Goal: Task Accomplishment & Management: Manage account settings

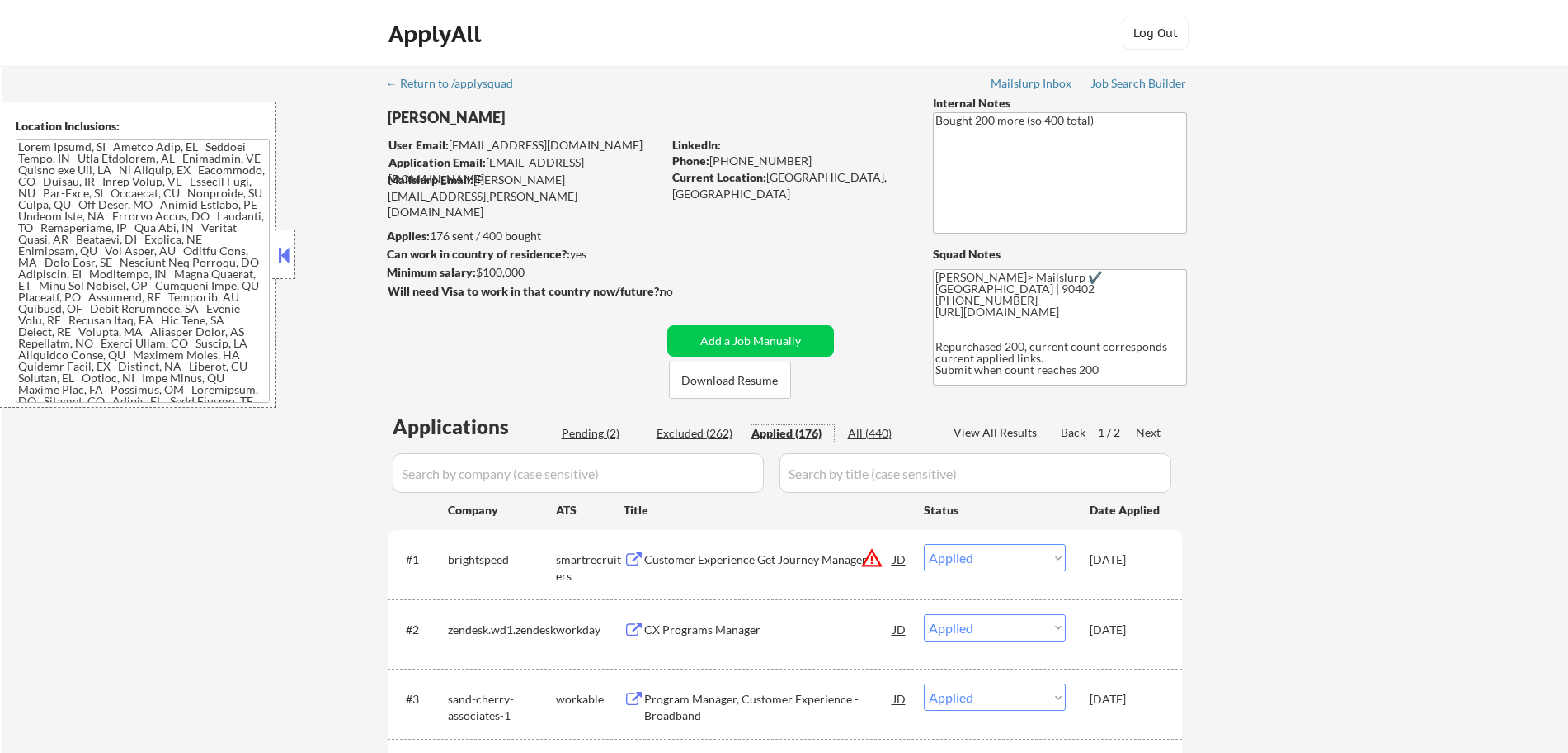
select select ""applied""
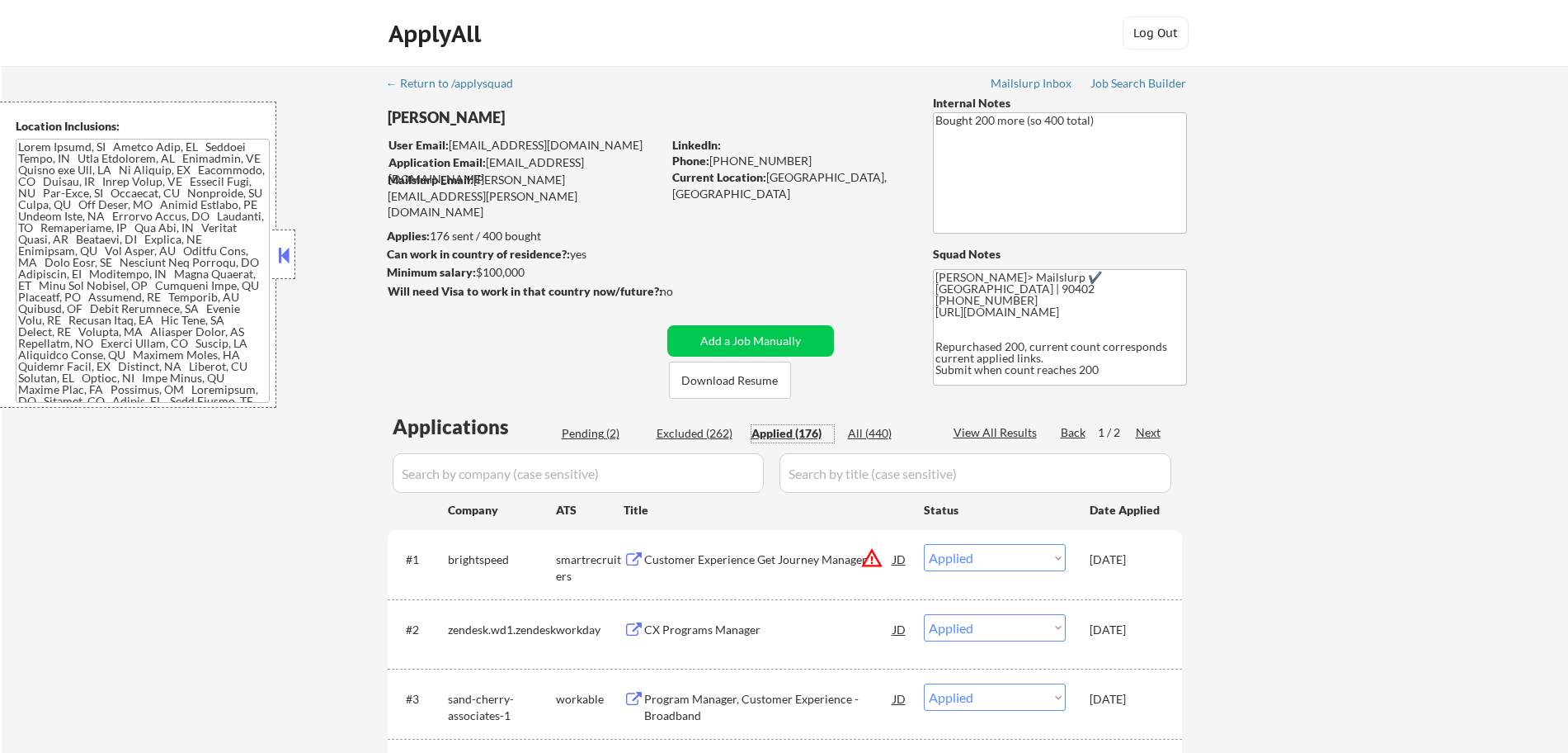
select select ""applied""
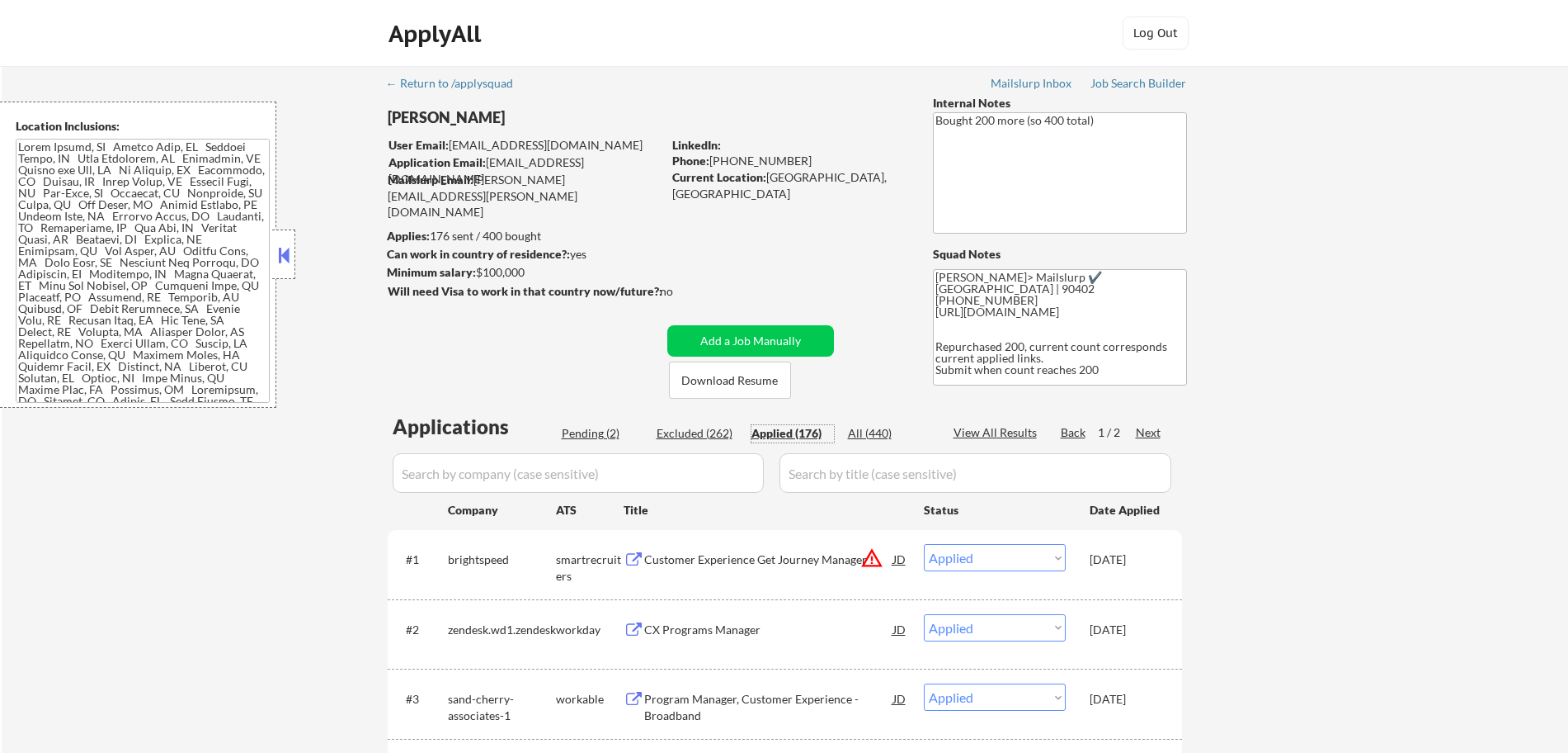
select select ""applied""
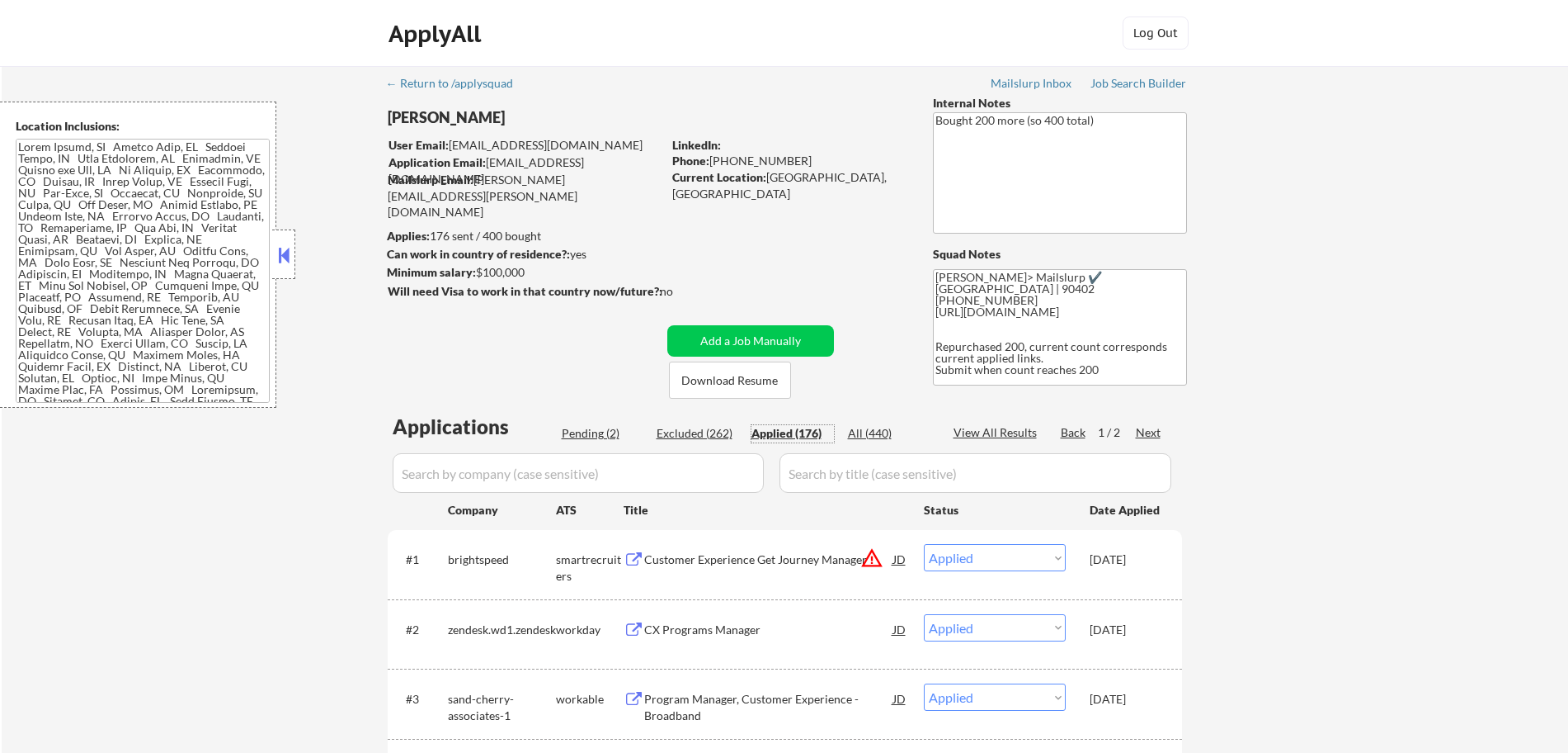
select select ""applied""
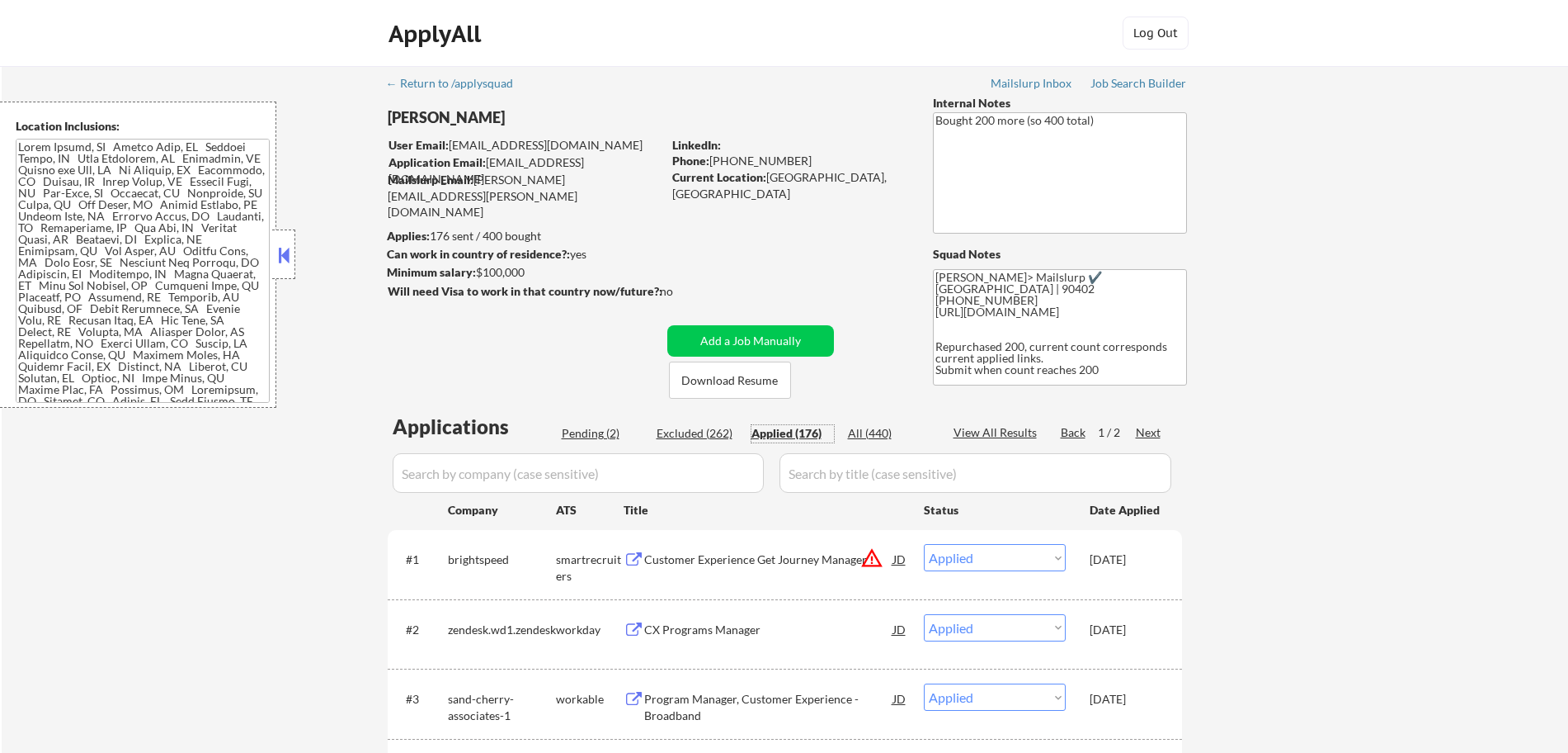
select select ""applied""
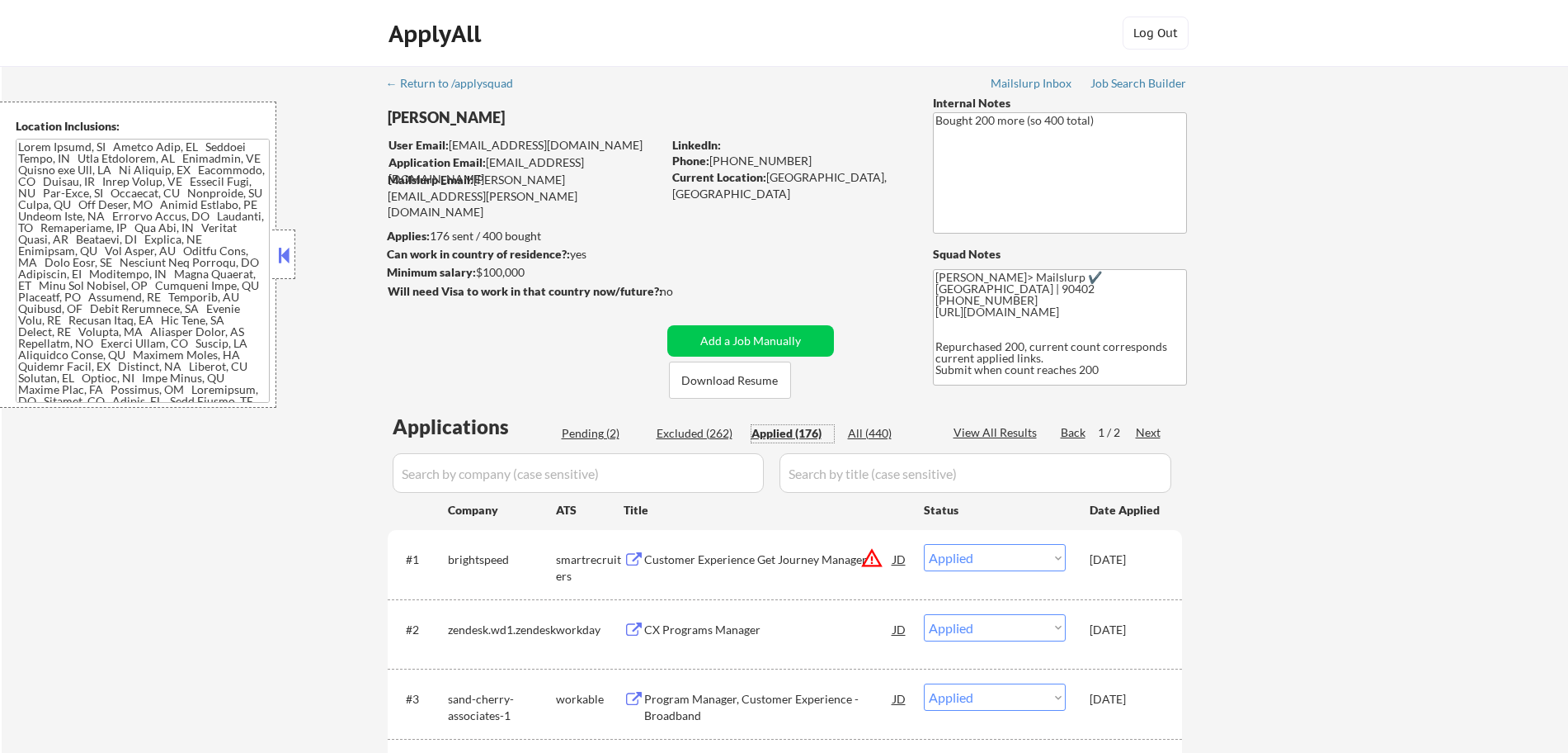
select select ""applied""
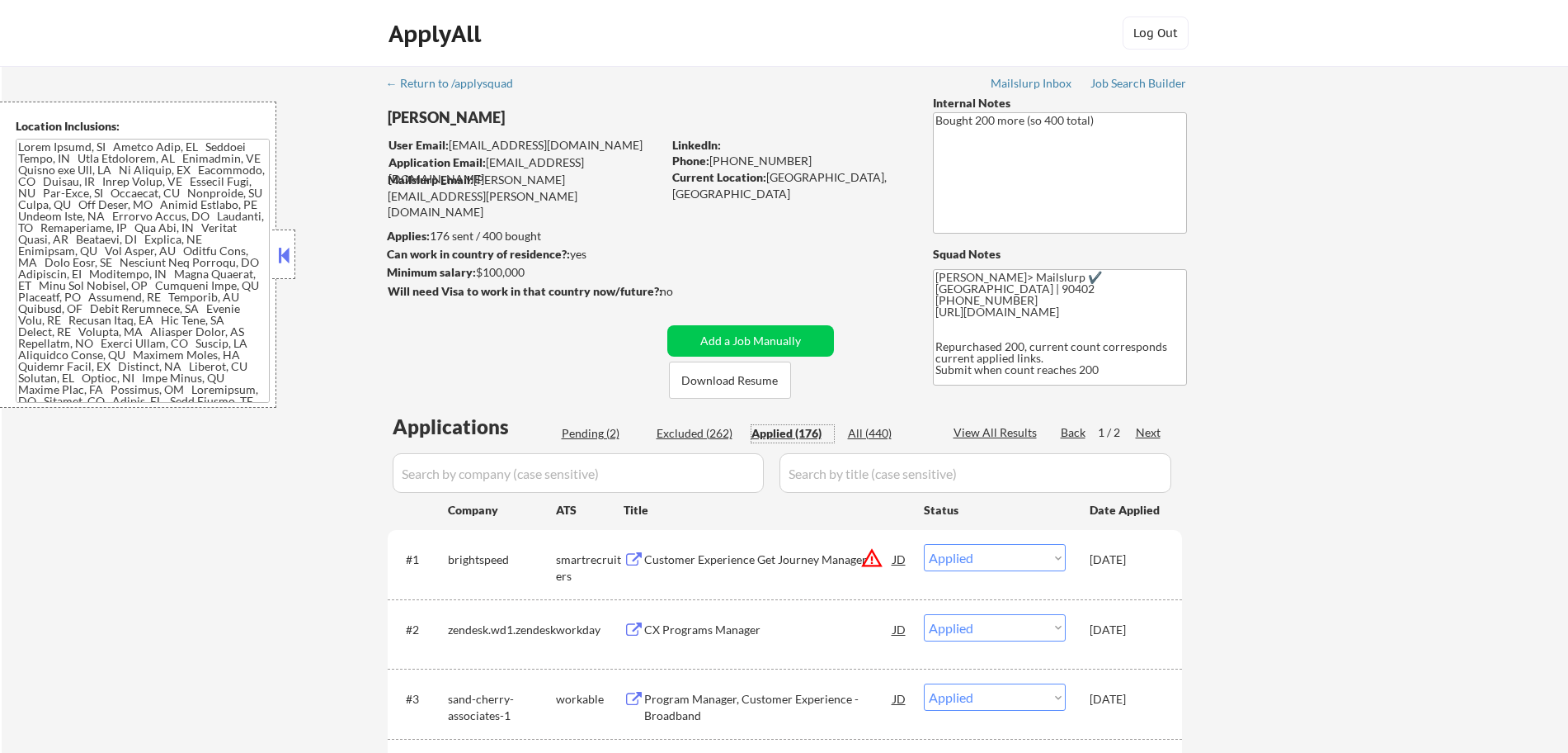
select select ""applied""
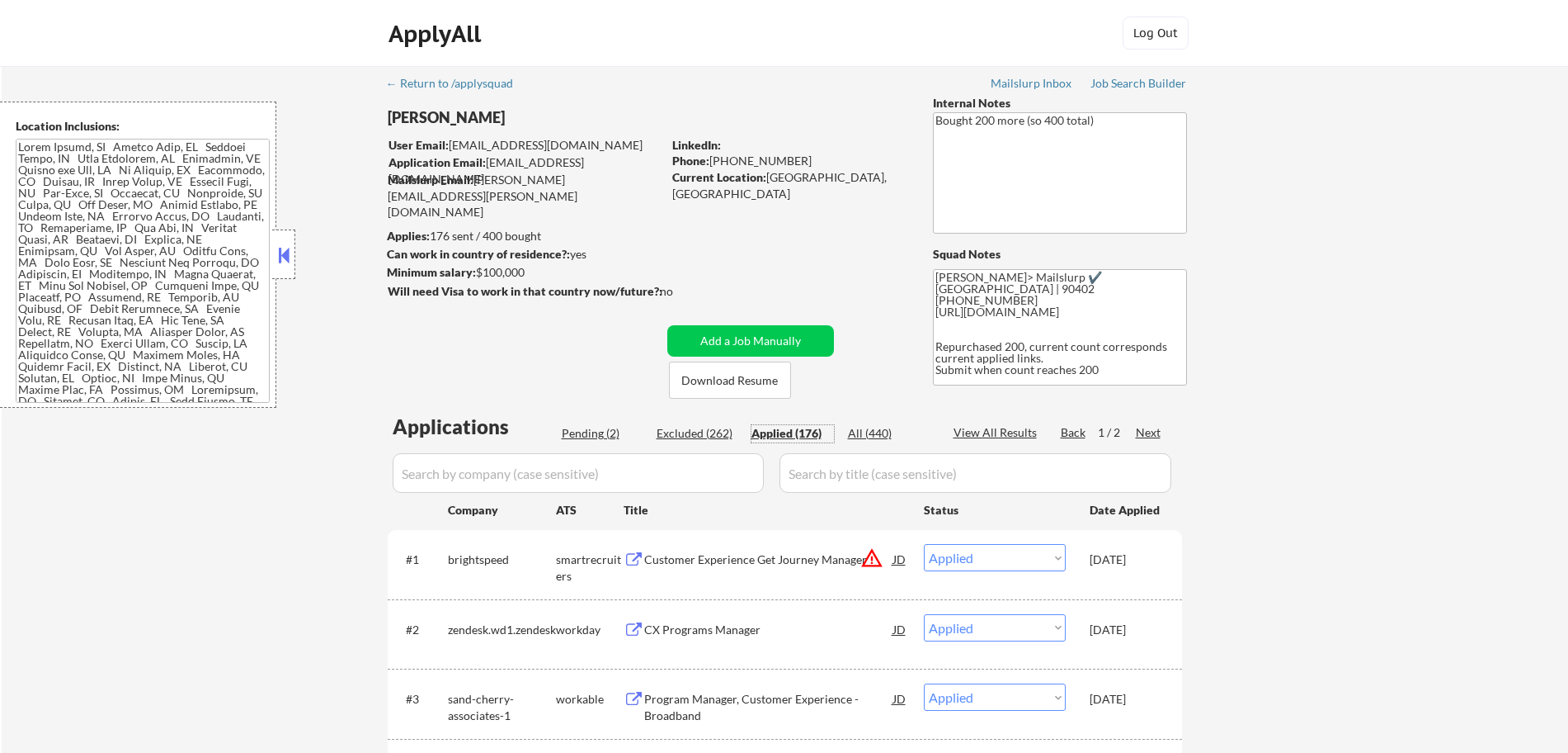
select select ""applied""
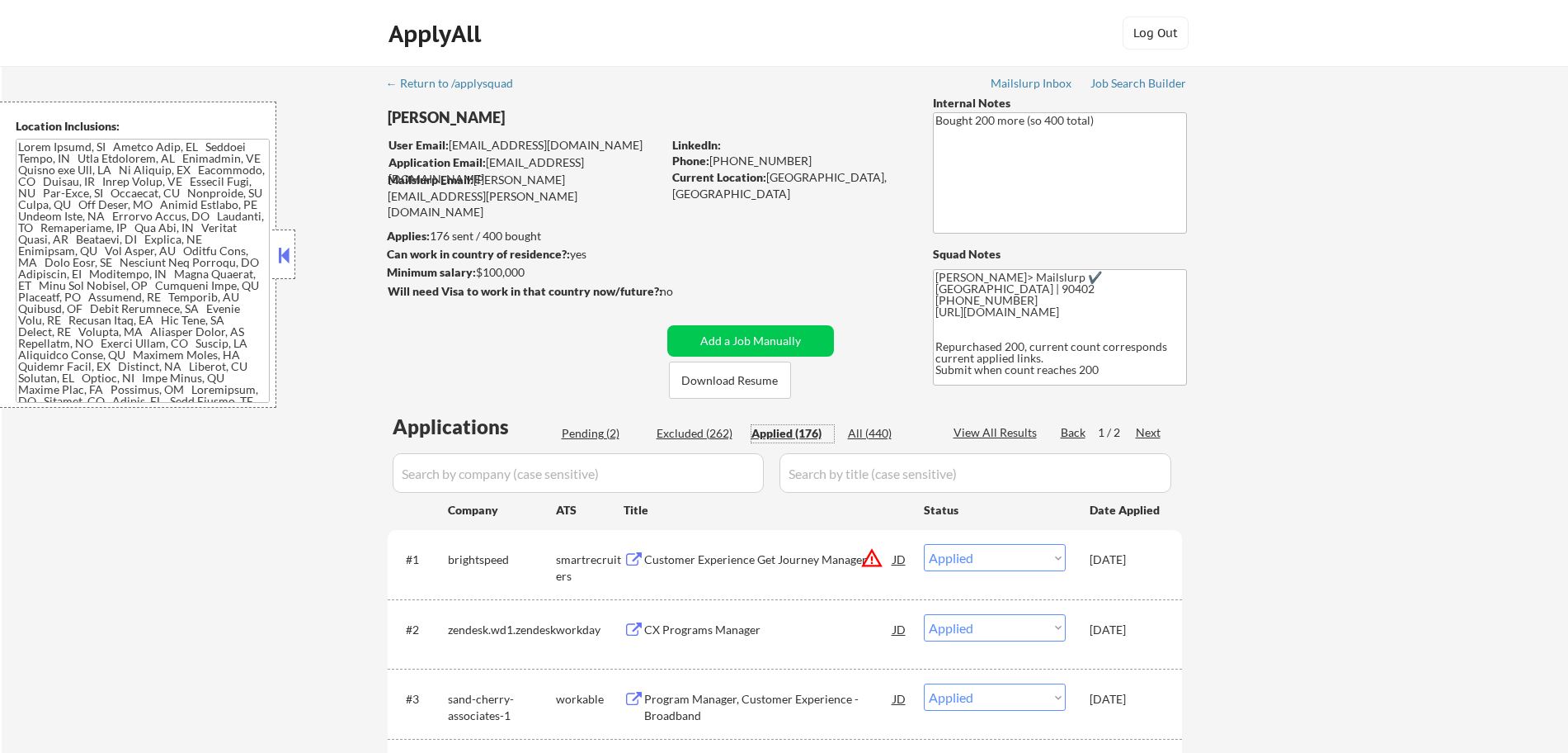
select select ""applied""
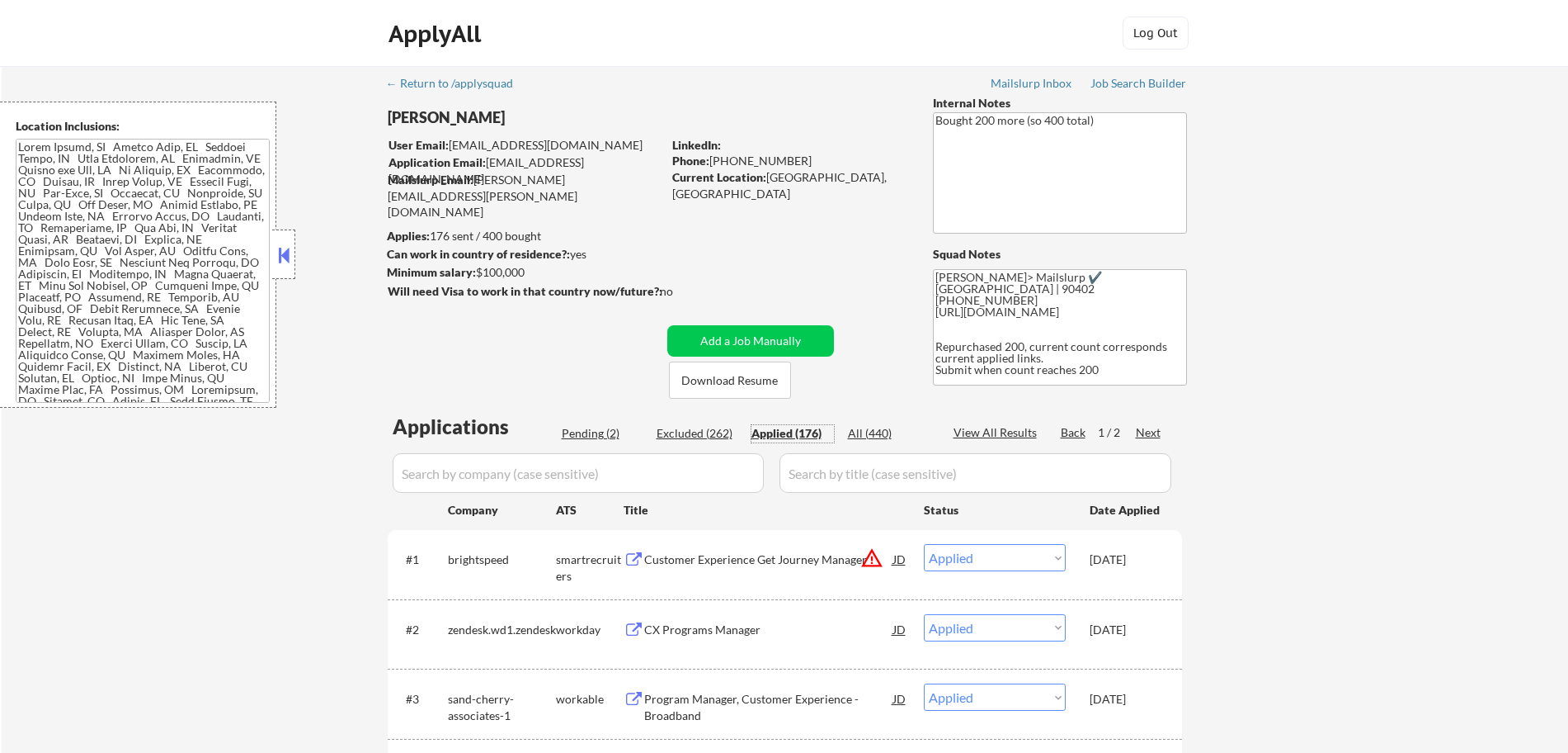
select select ""applied""
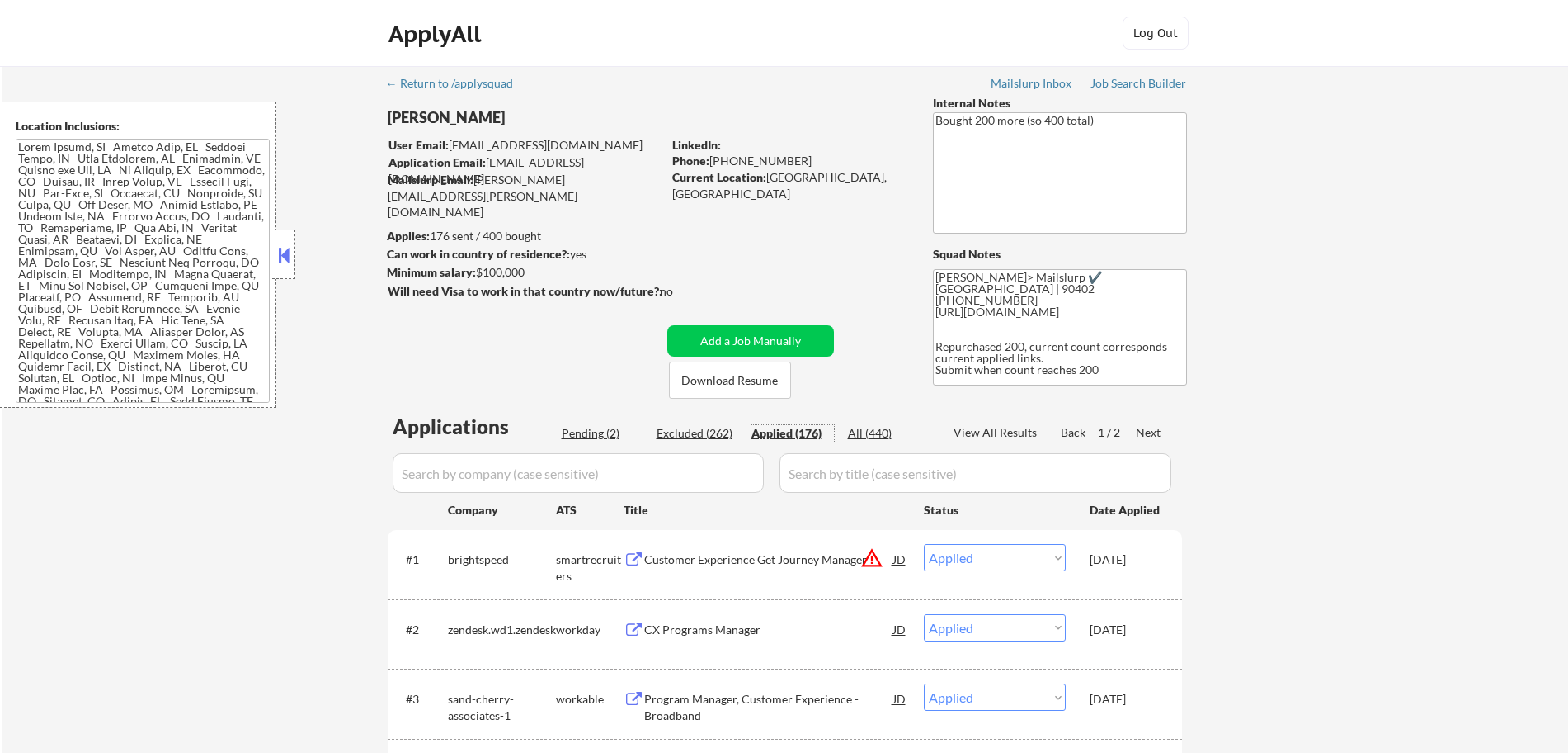
select select ""applied""
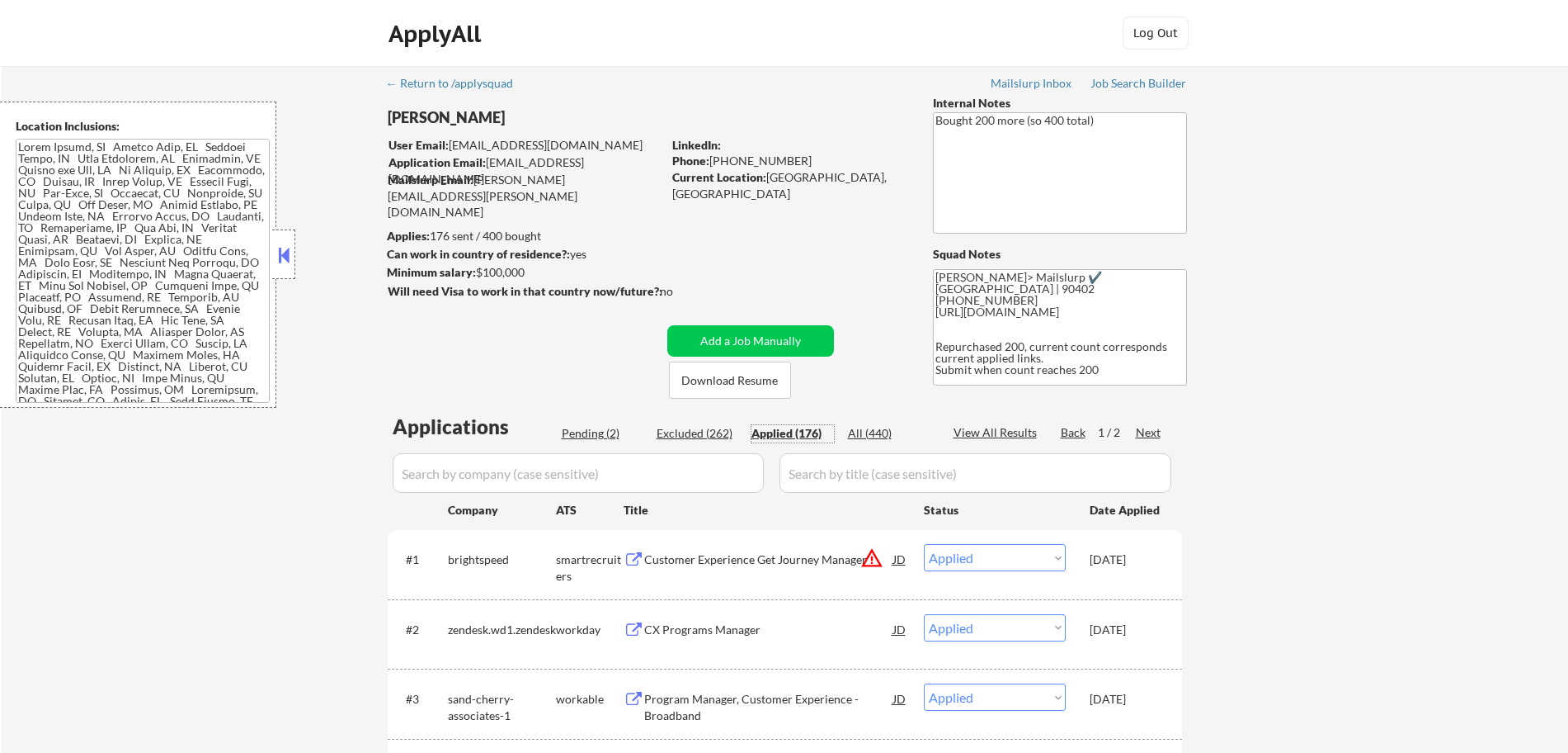
select select ""applied""
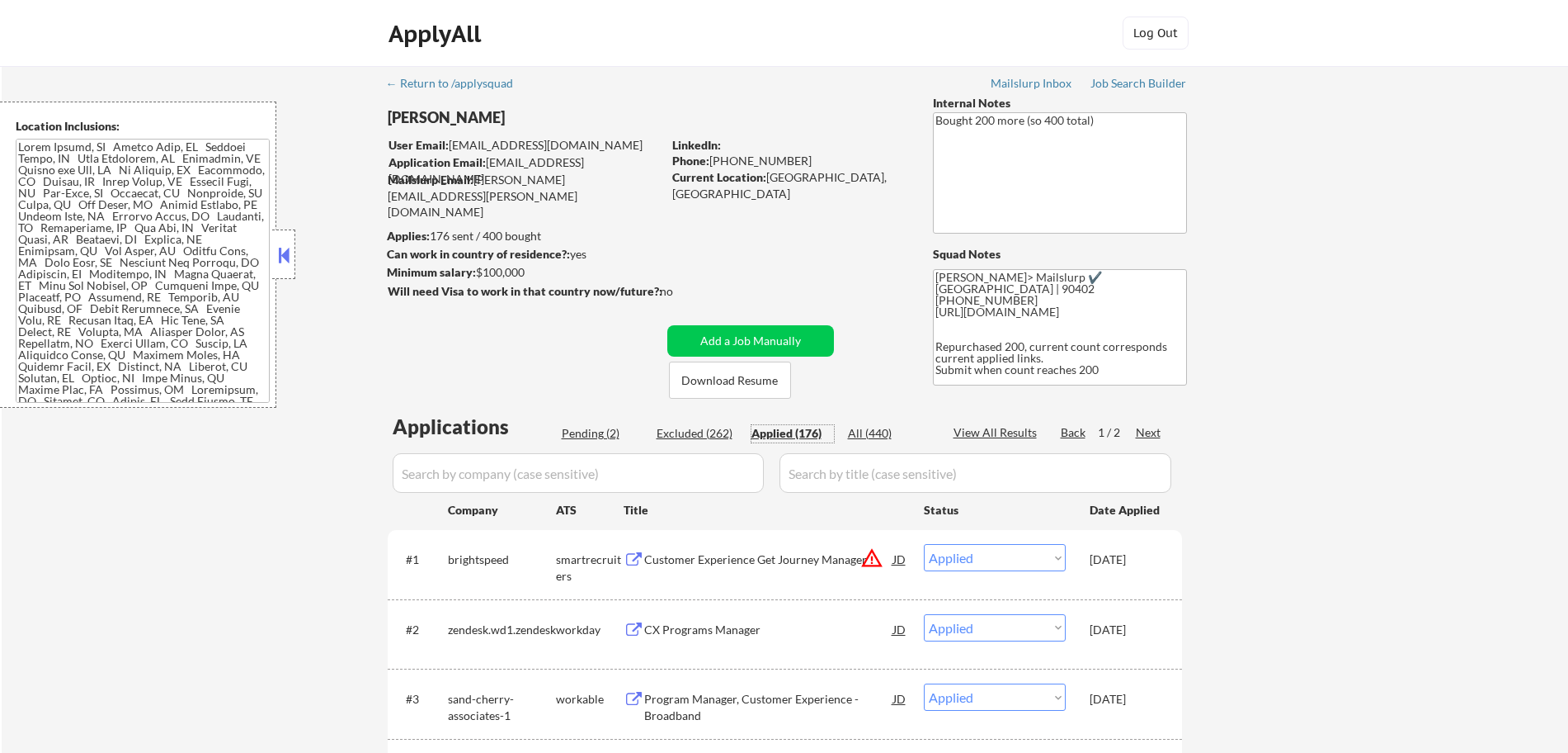
select select ""applied""
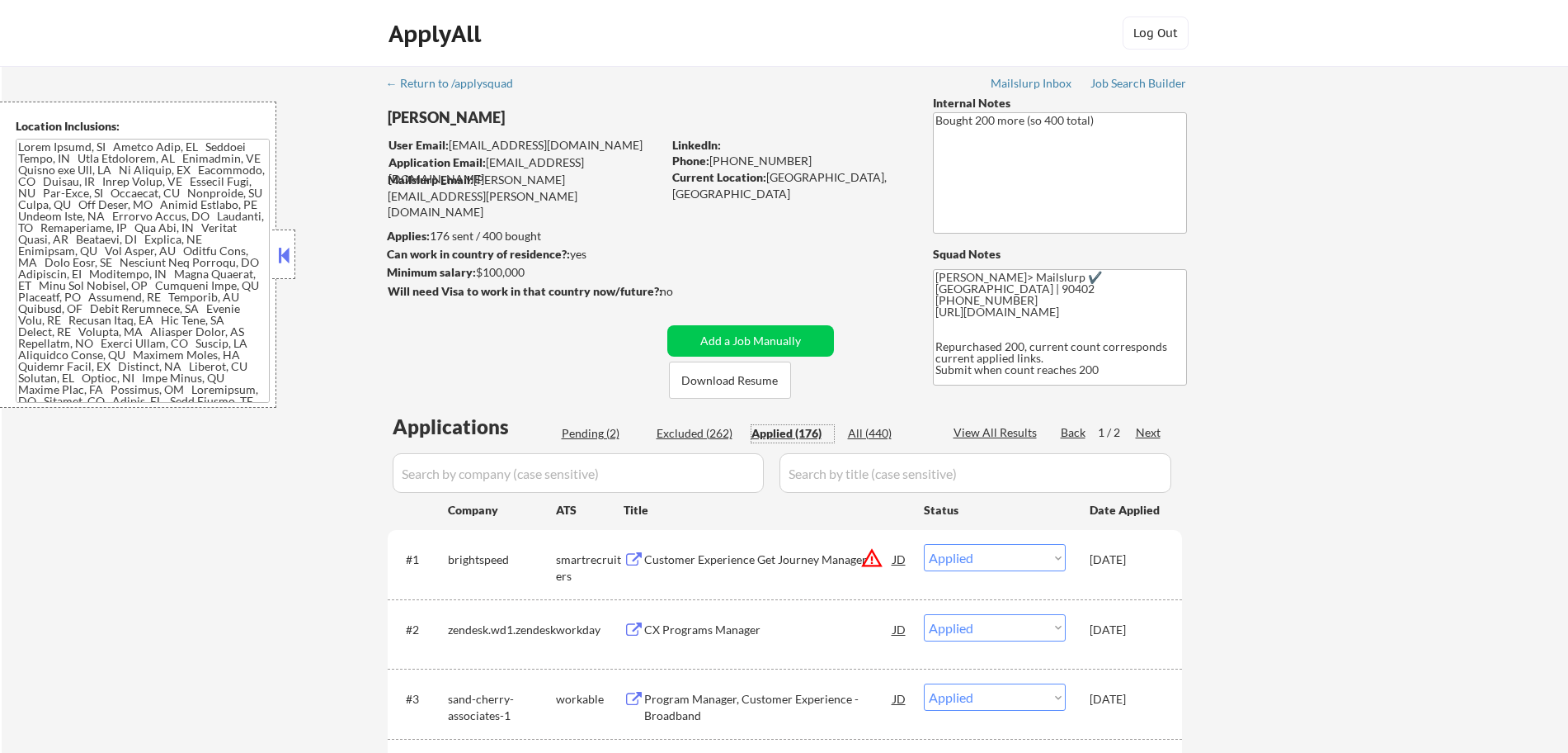
select select ""applied""
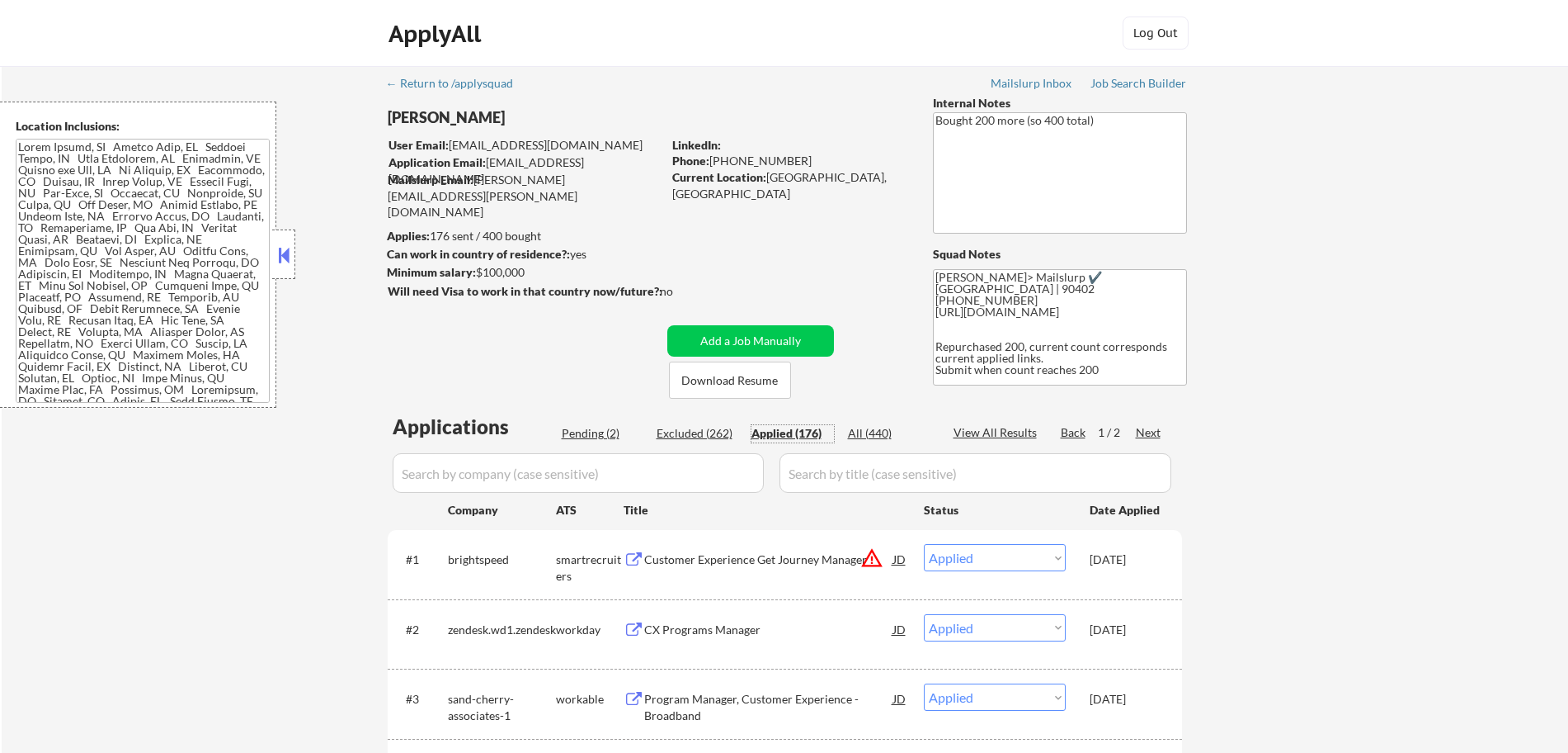
select select ""applied""
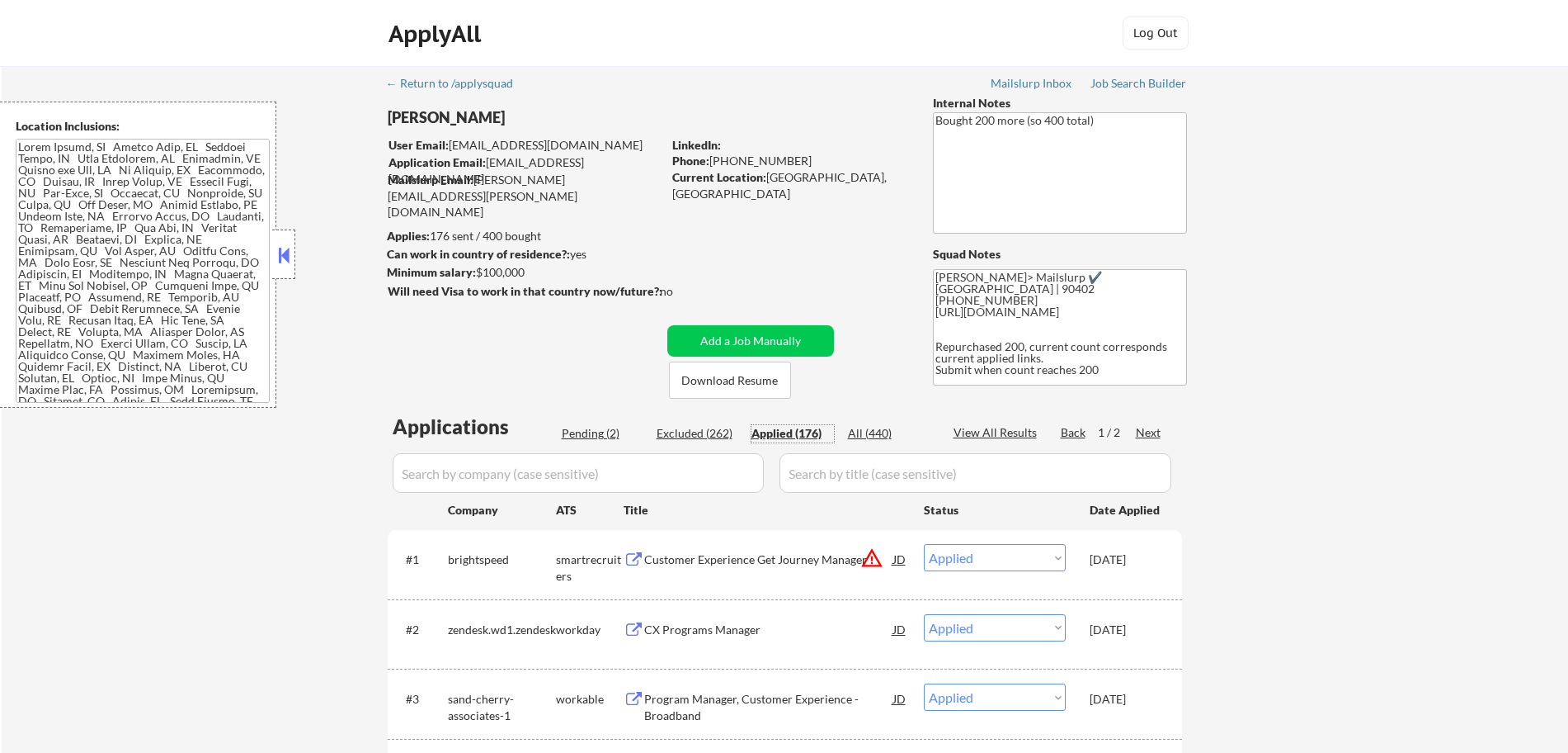
select select ""applied""
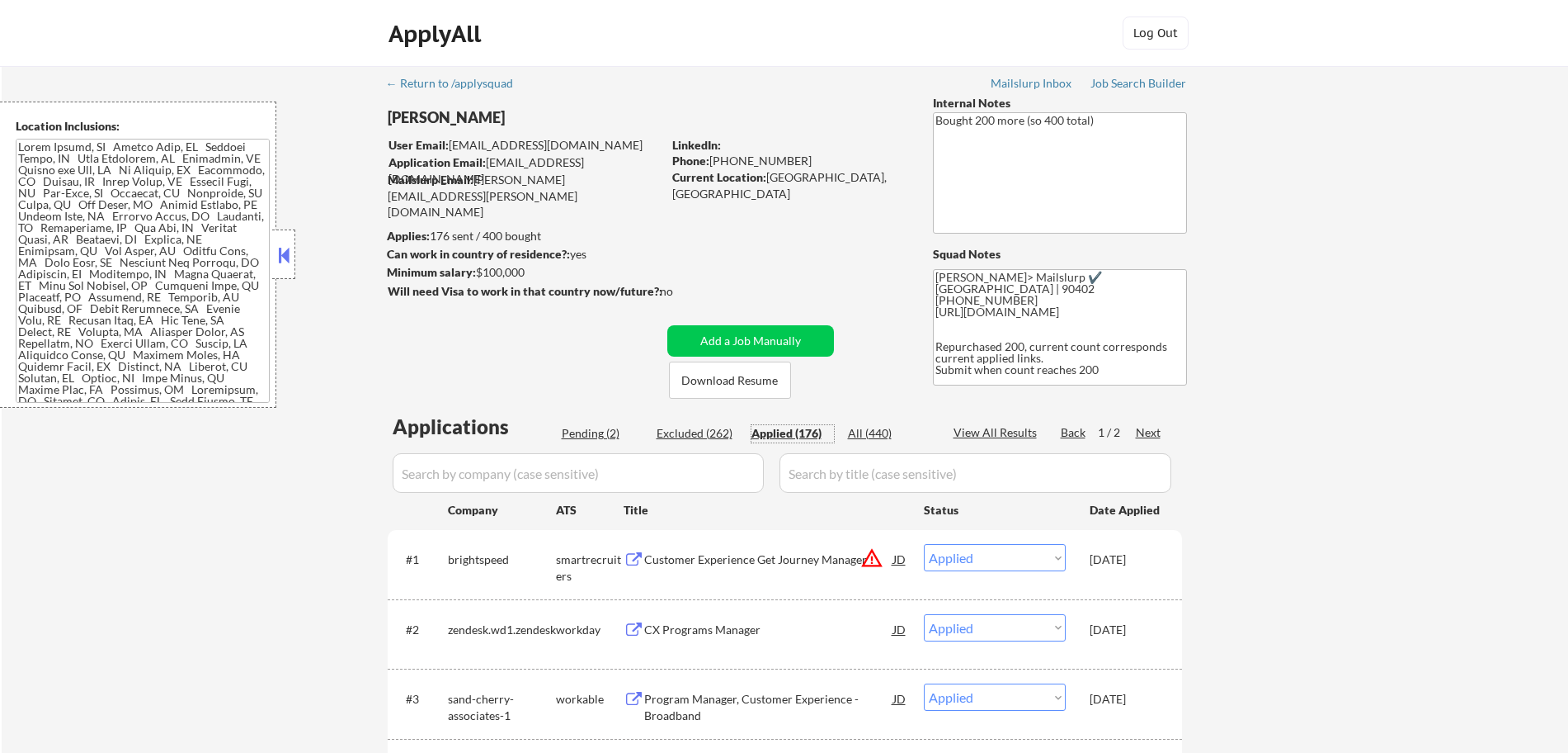
select select ""applied""
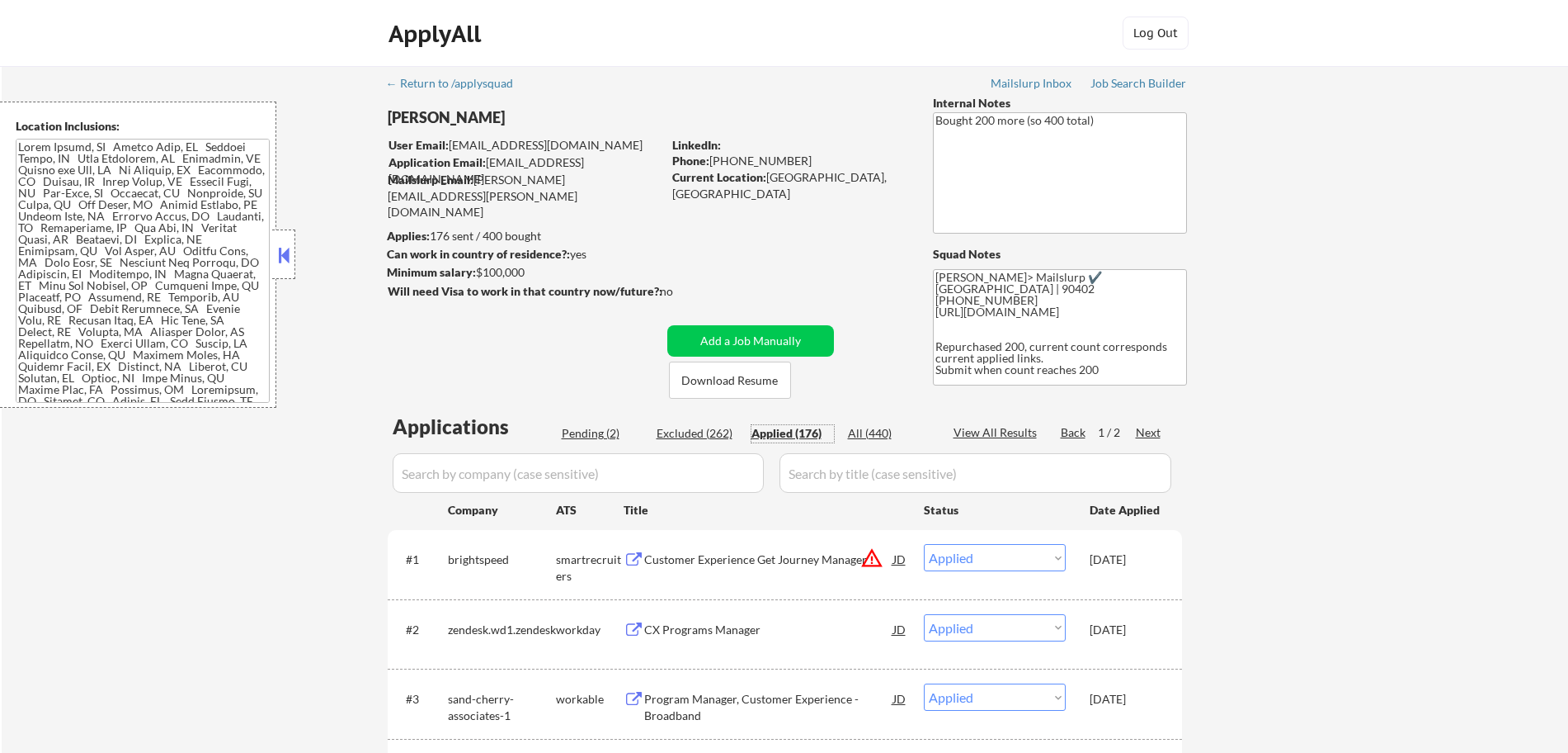
select select ""applied""
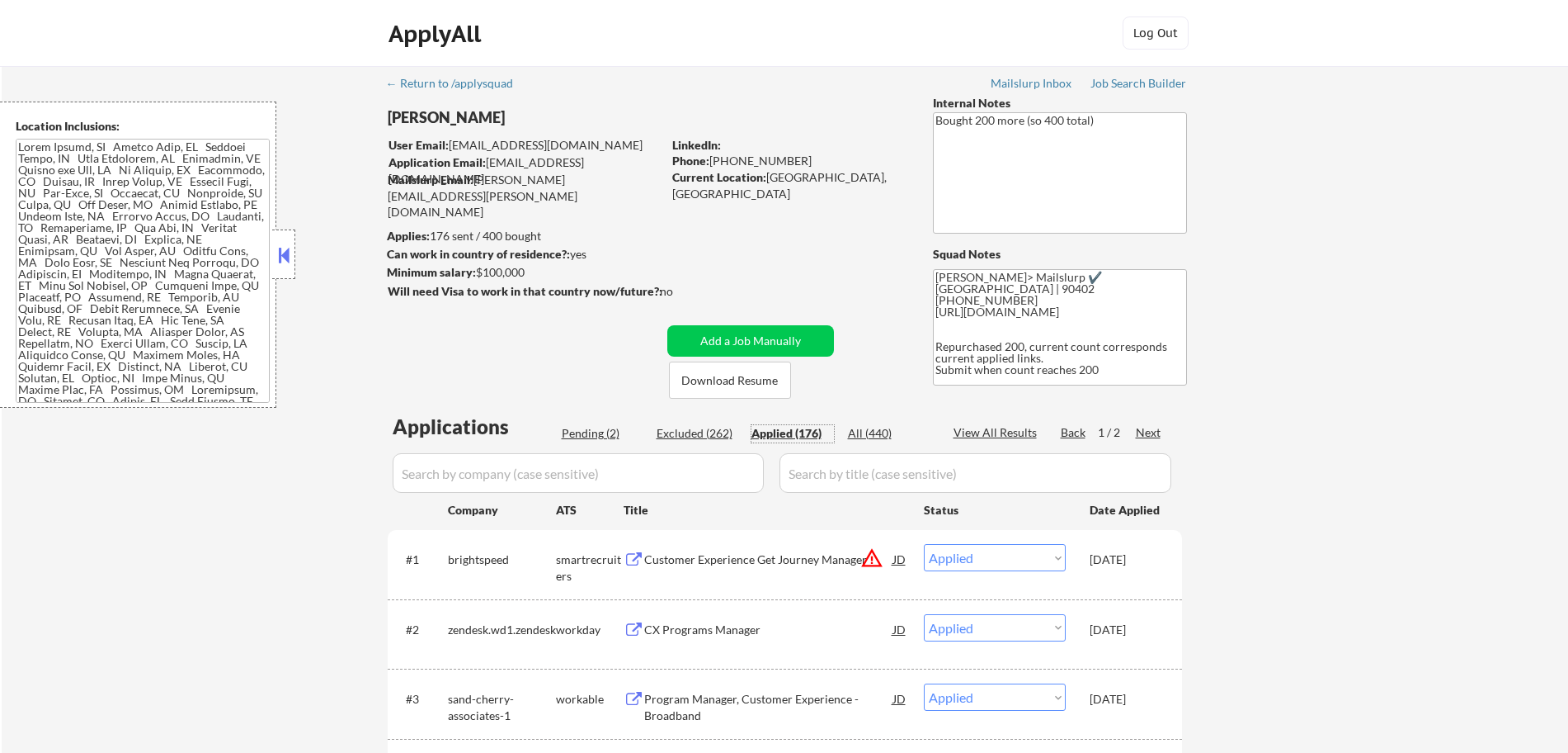
select select ""applied""
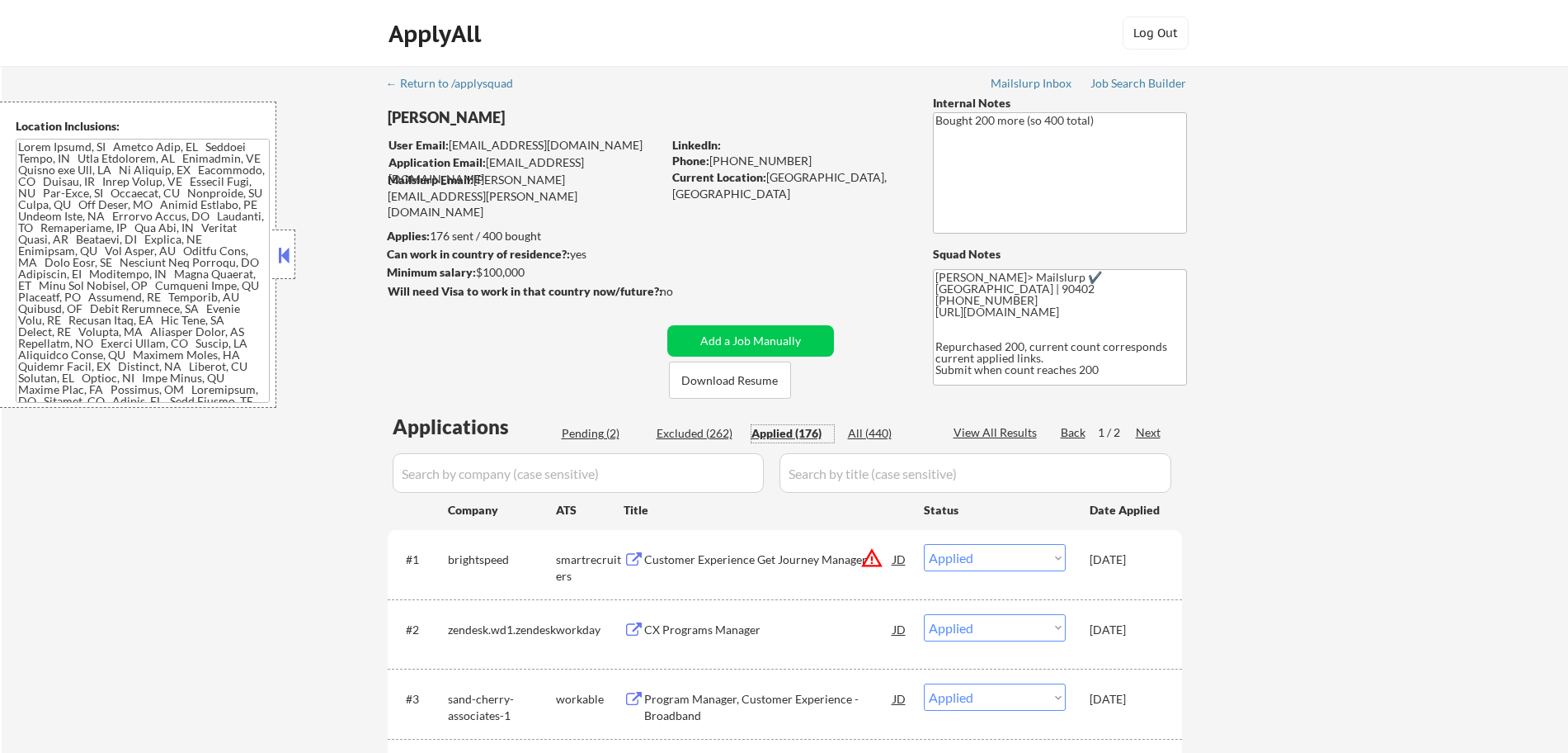
select select ""applied""
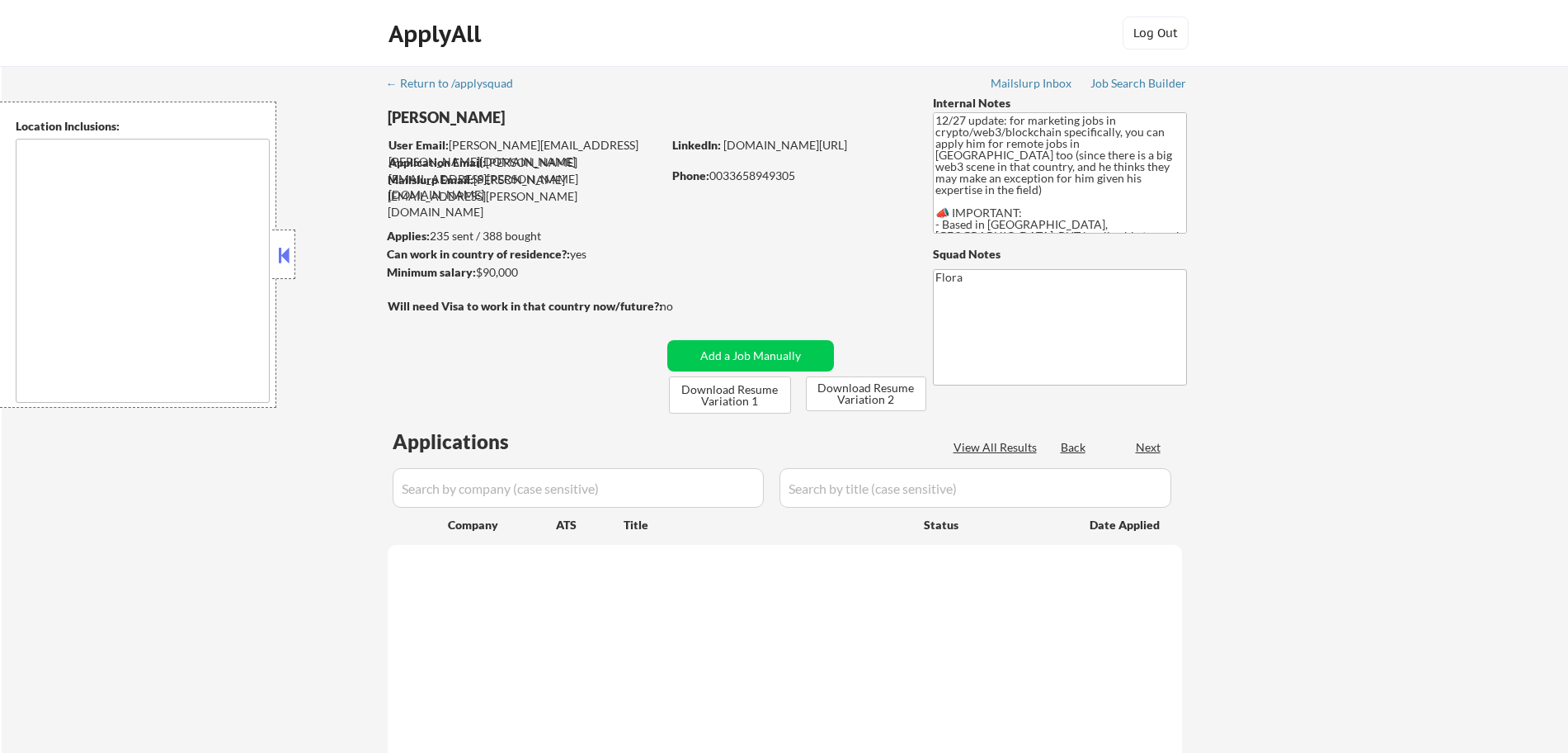
type textarea "remote"
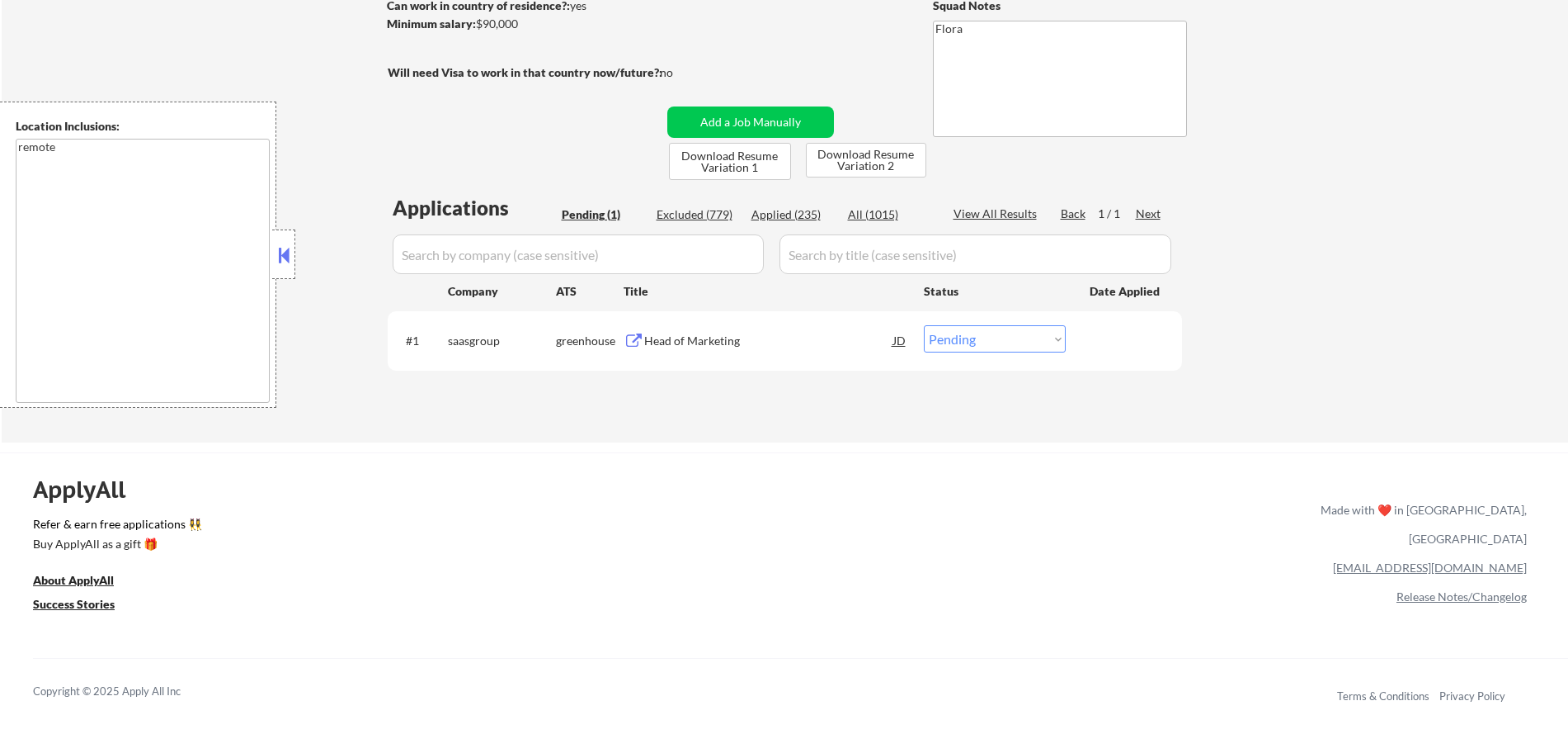
scroll to position [247, 0]
click at [805, 213] on div "Applied (235)" at bounding box center [793, 215] width 82 height 17
select select ""applied""
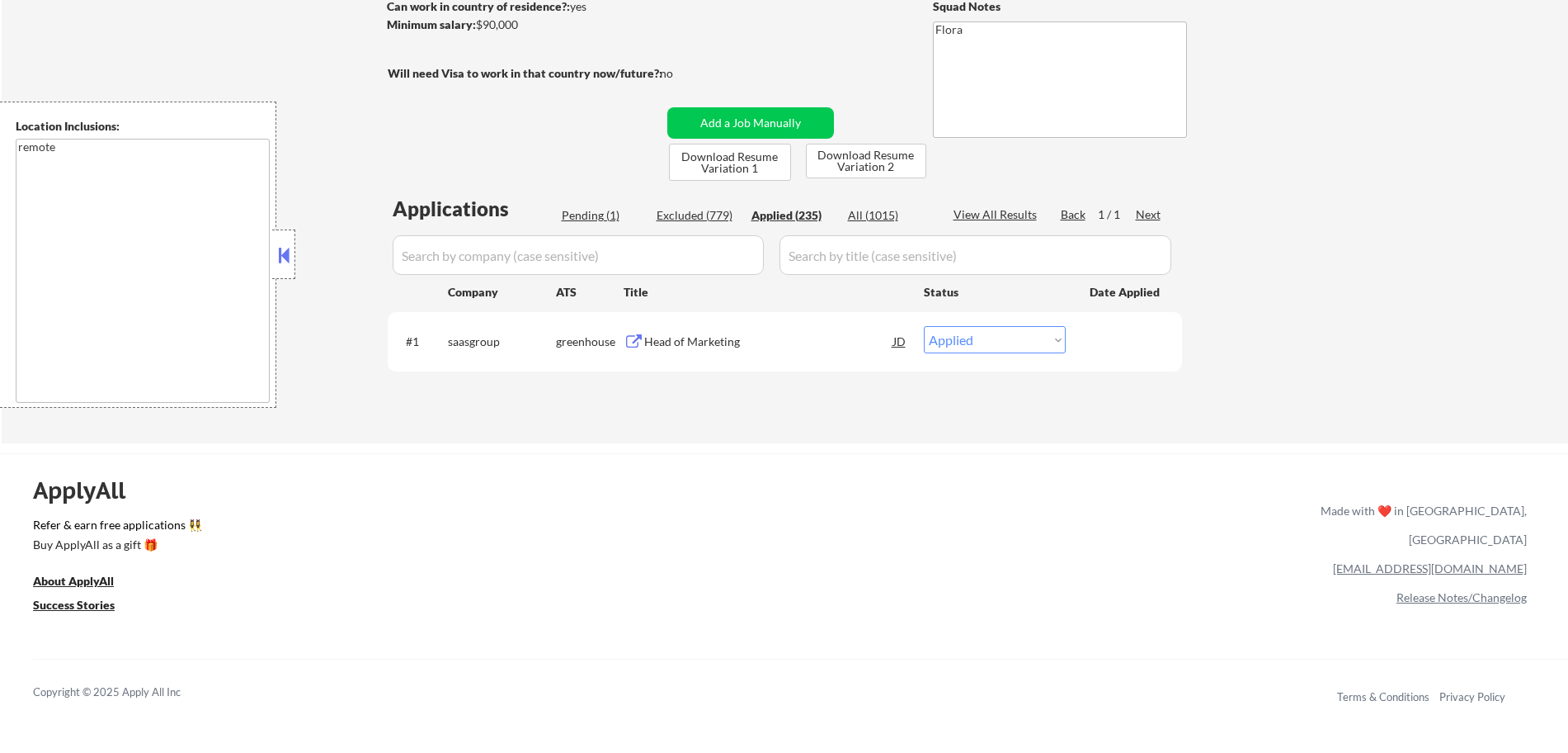
select select ""applied""
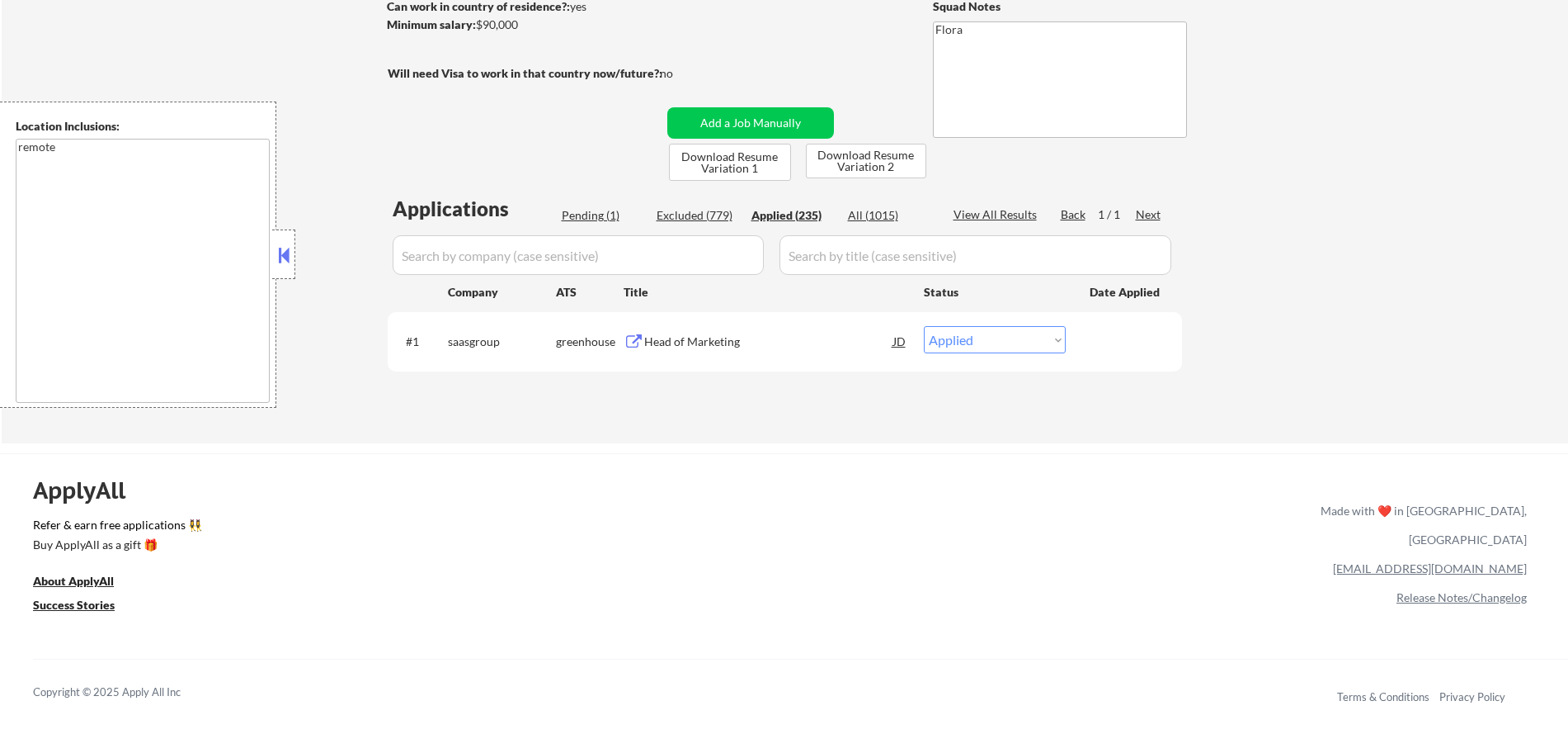
select select ""applied""
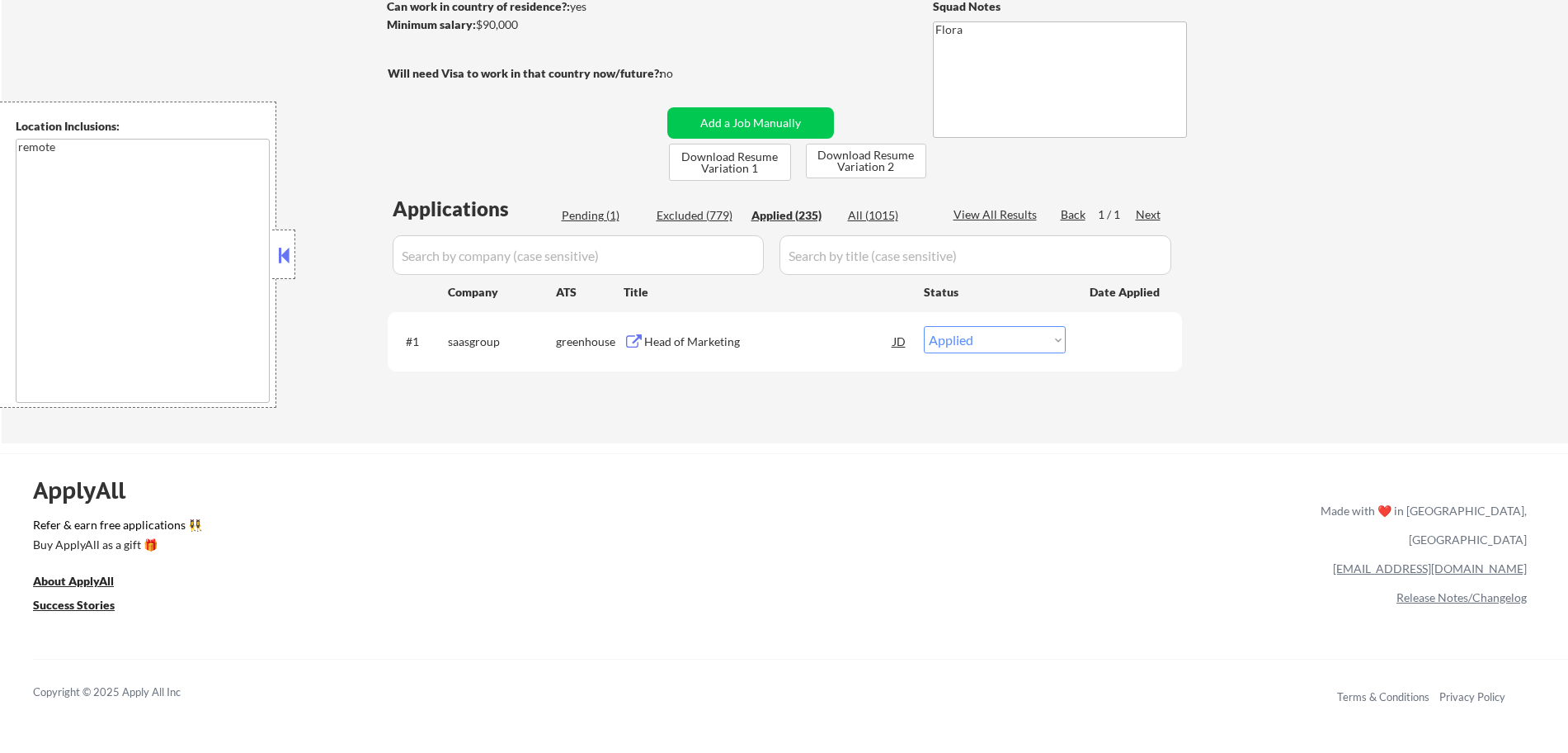
select select ""applied""
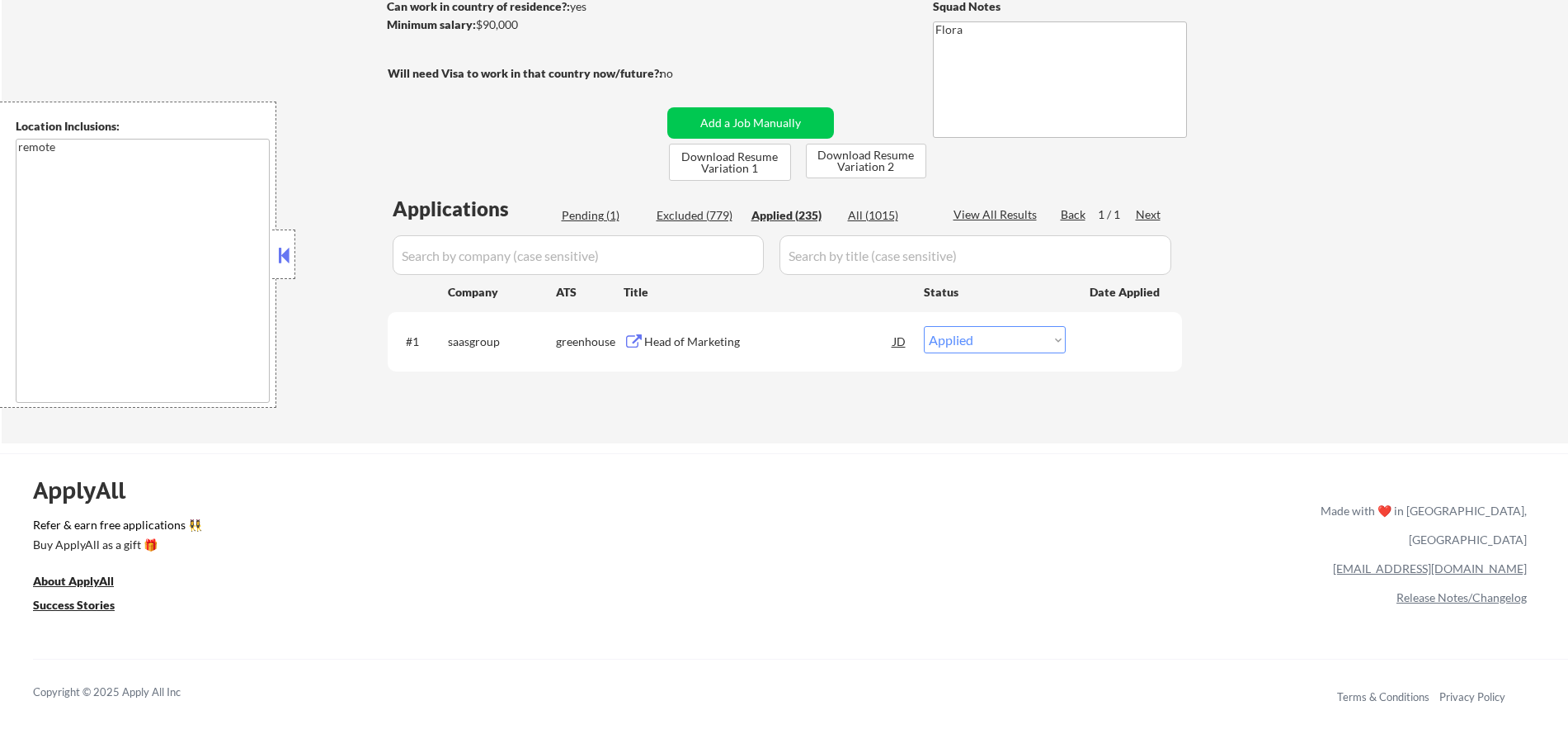
select select ""applied""
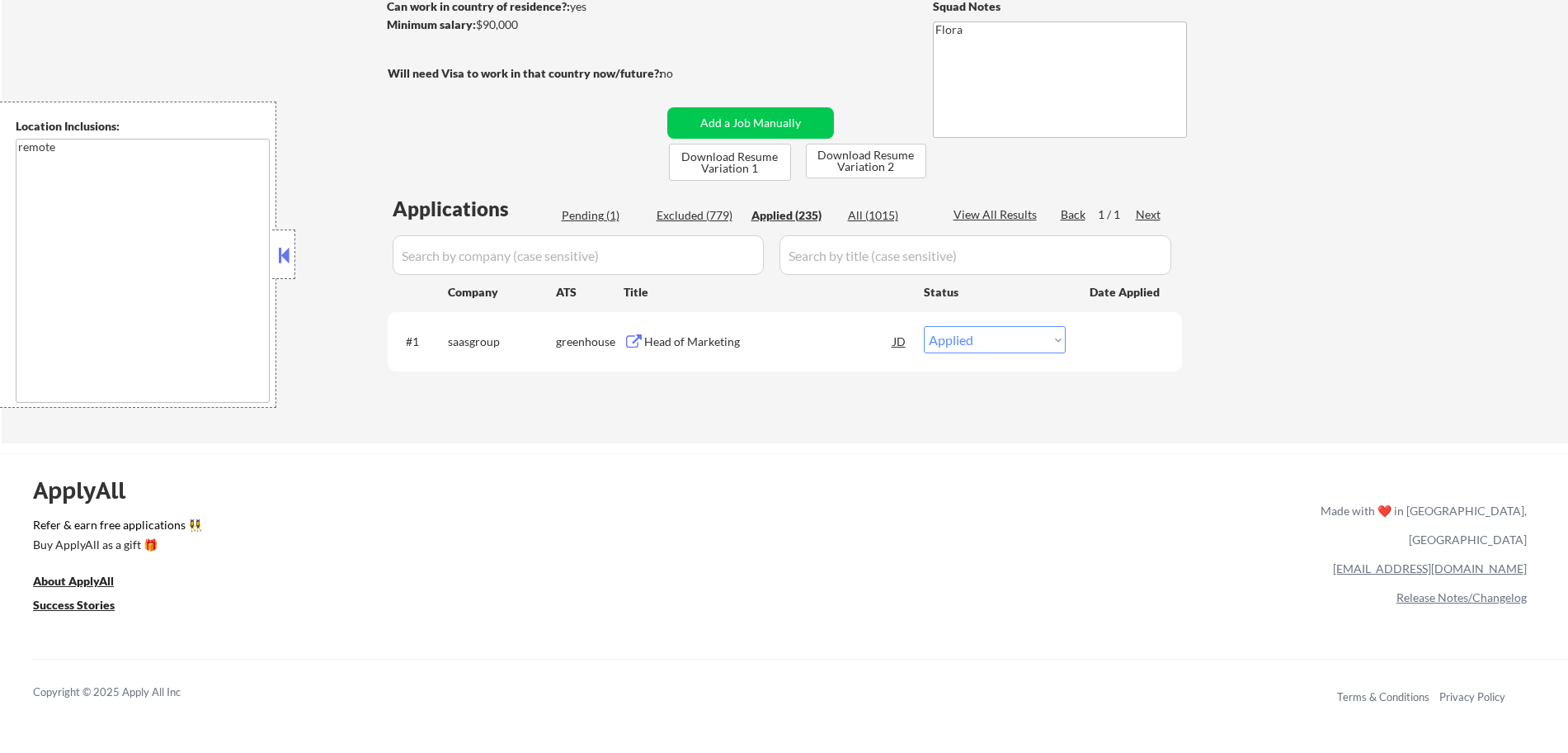
select select ""applied""
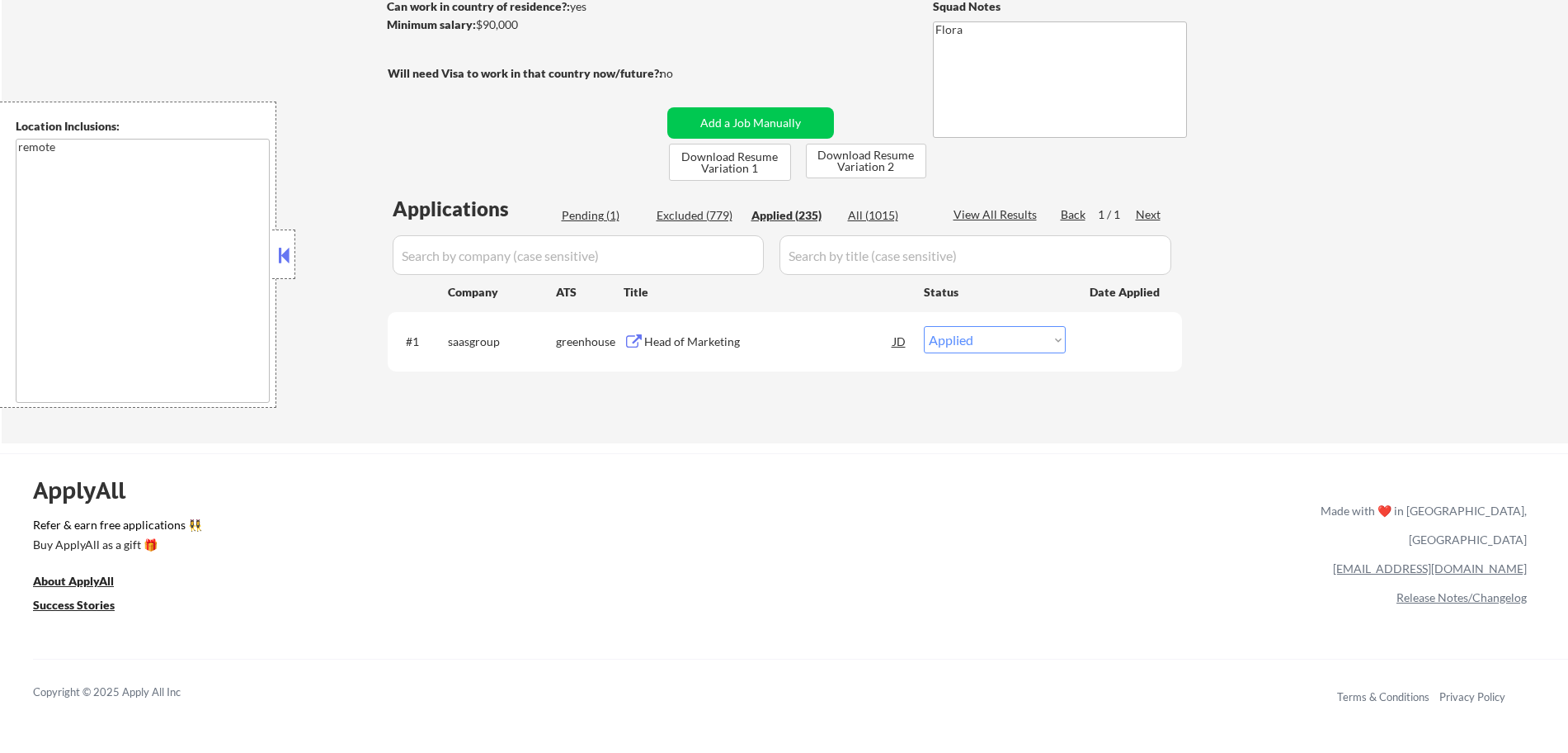
select select ""applied""
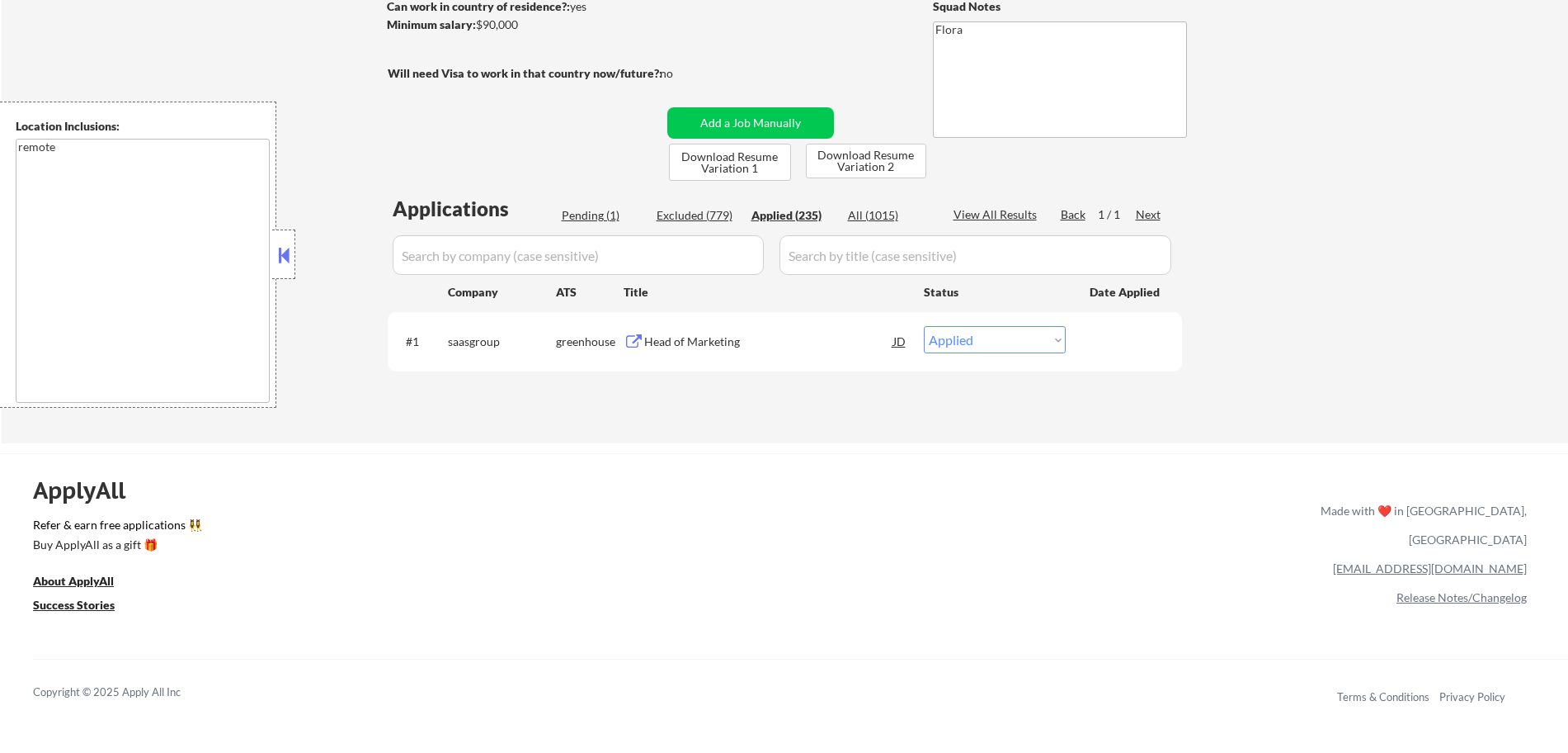
select select ""applied""
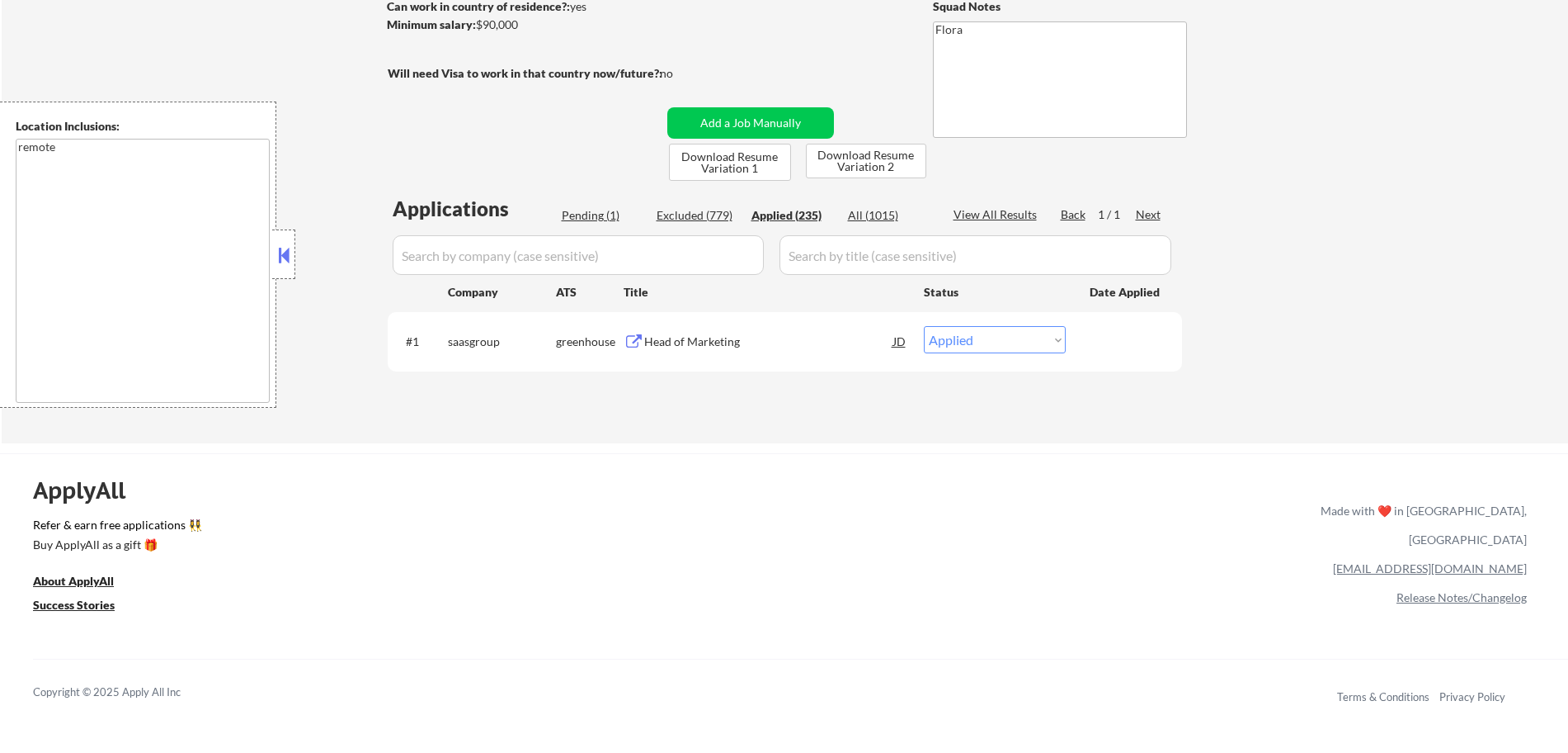
select select ""applied""
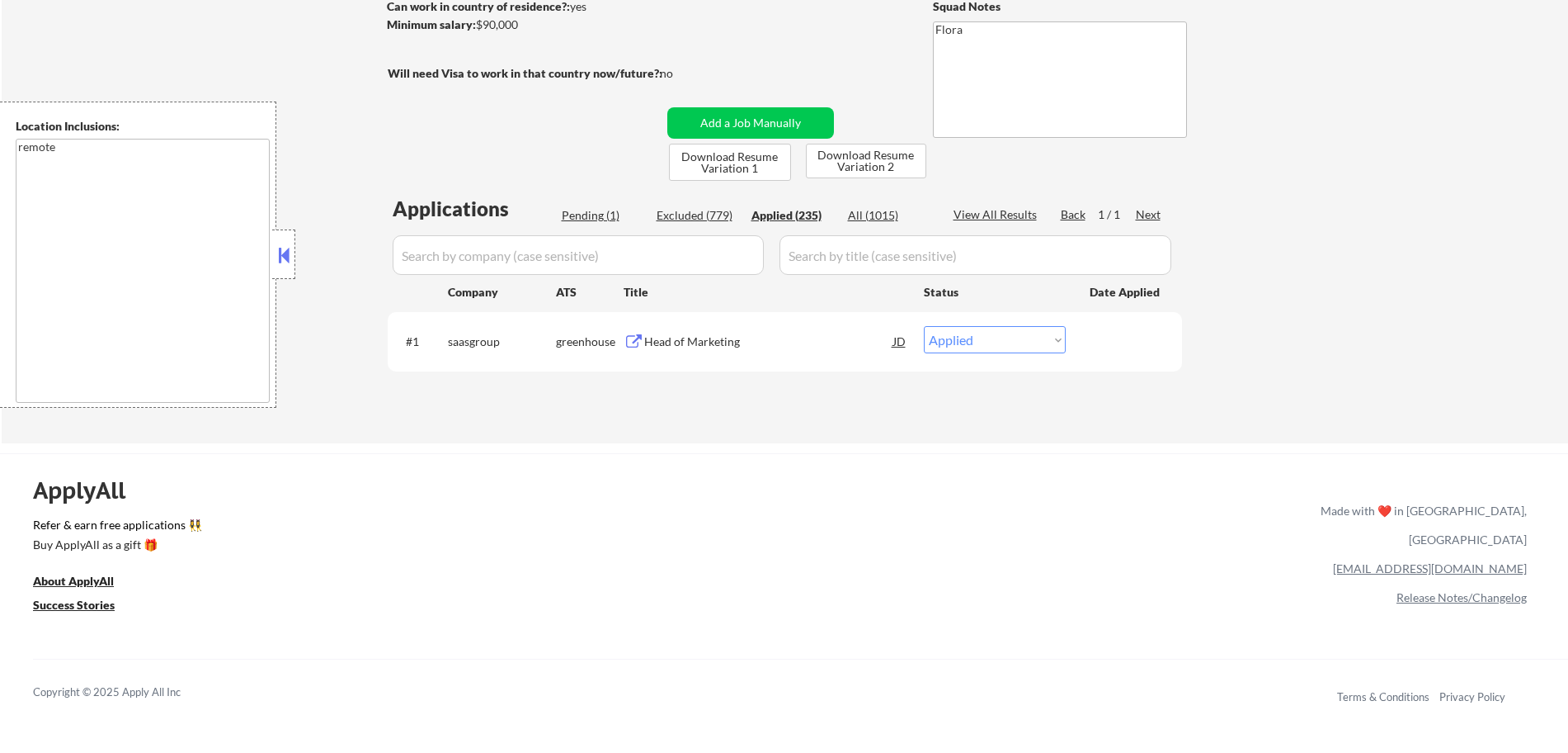
select select ""applied""
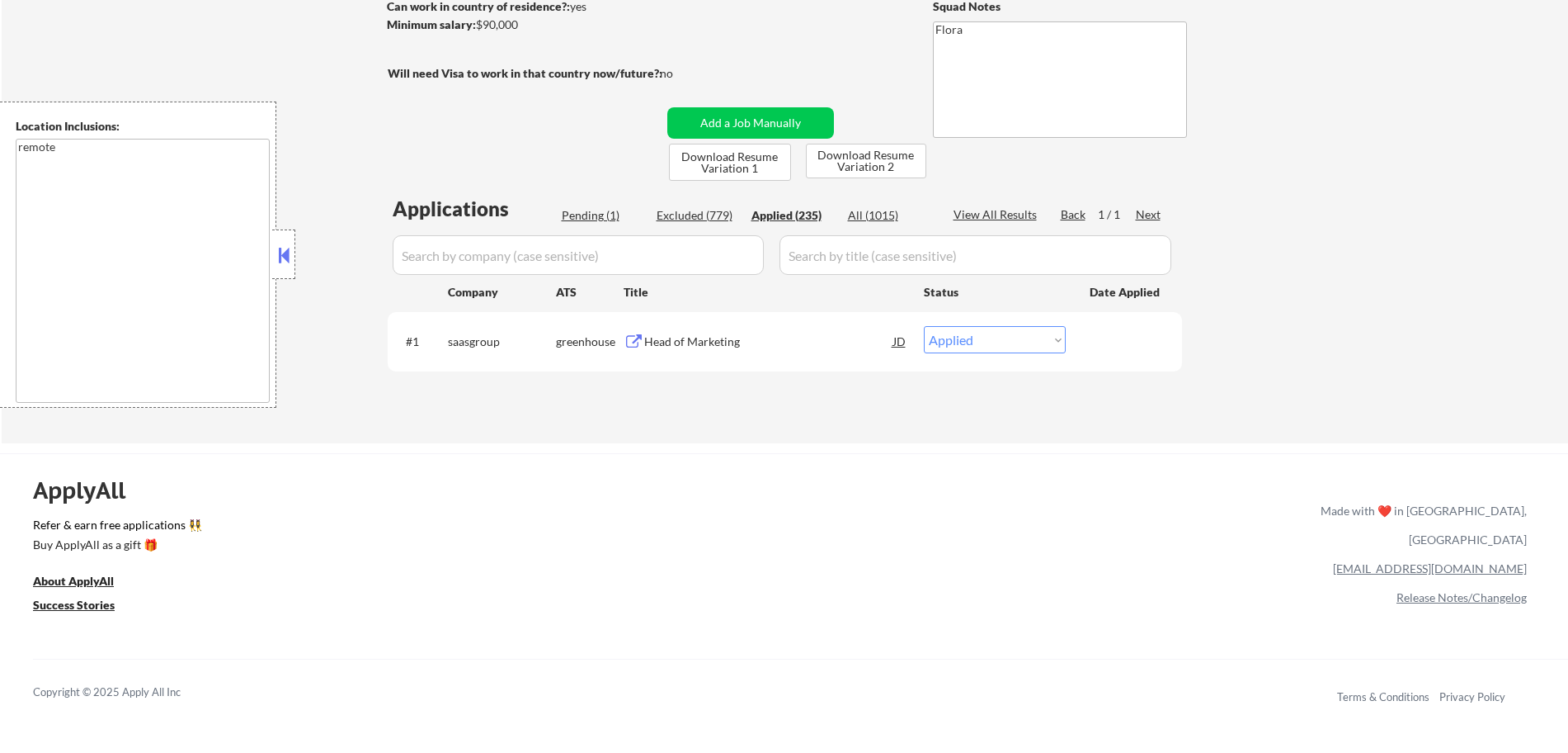
select select ""applied""
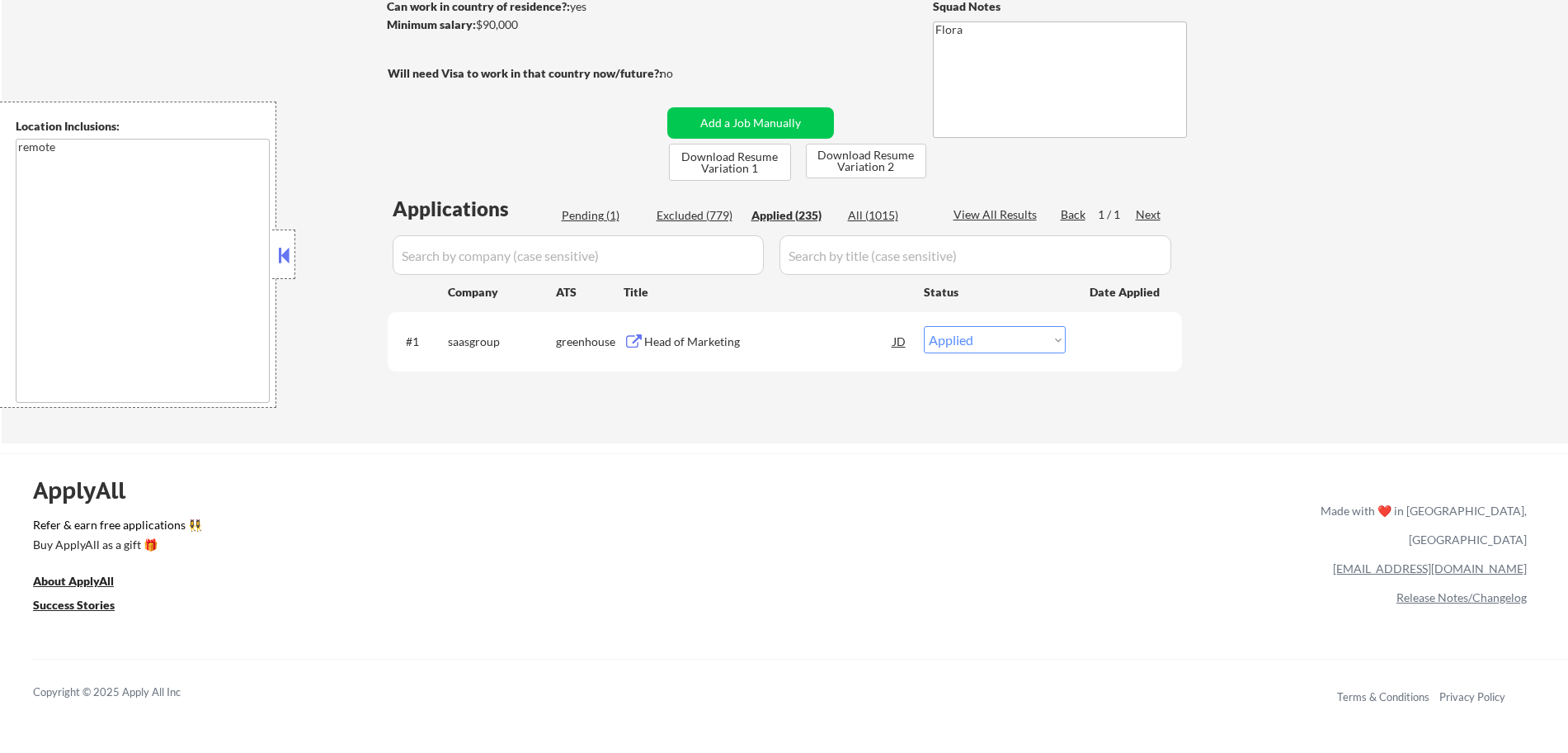
select select ""applied""
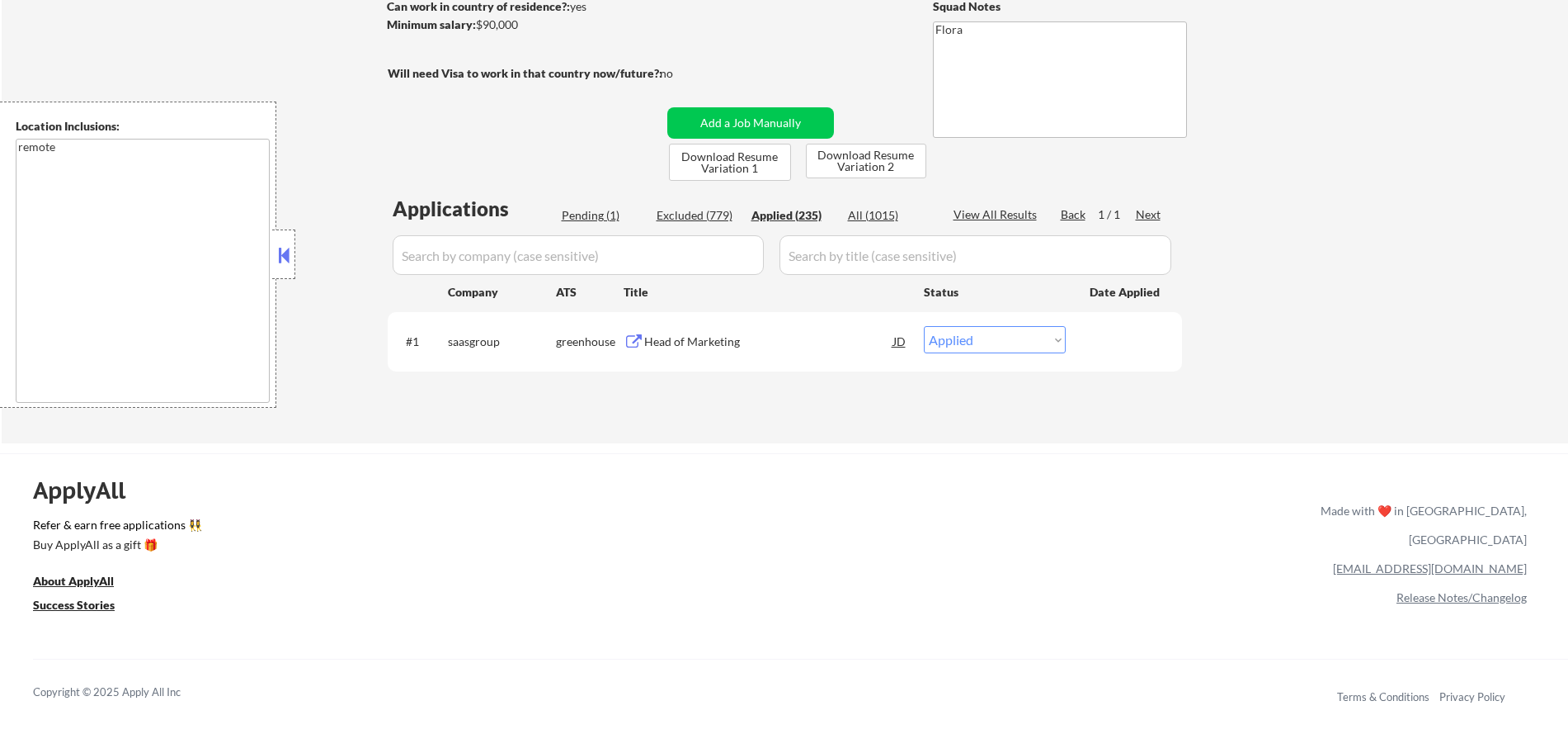
select select ""applied""
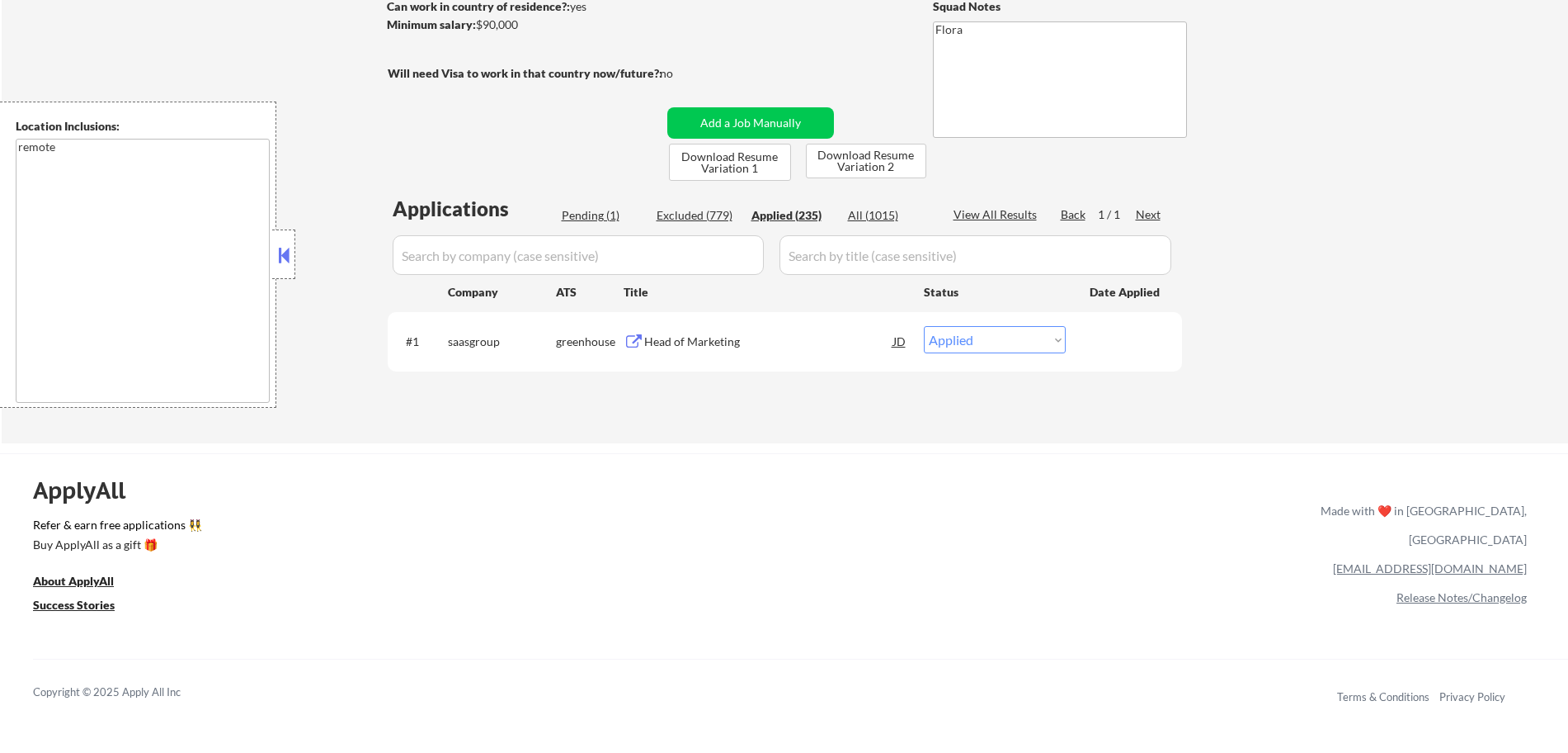
select select ""applied""
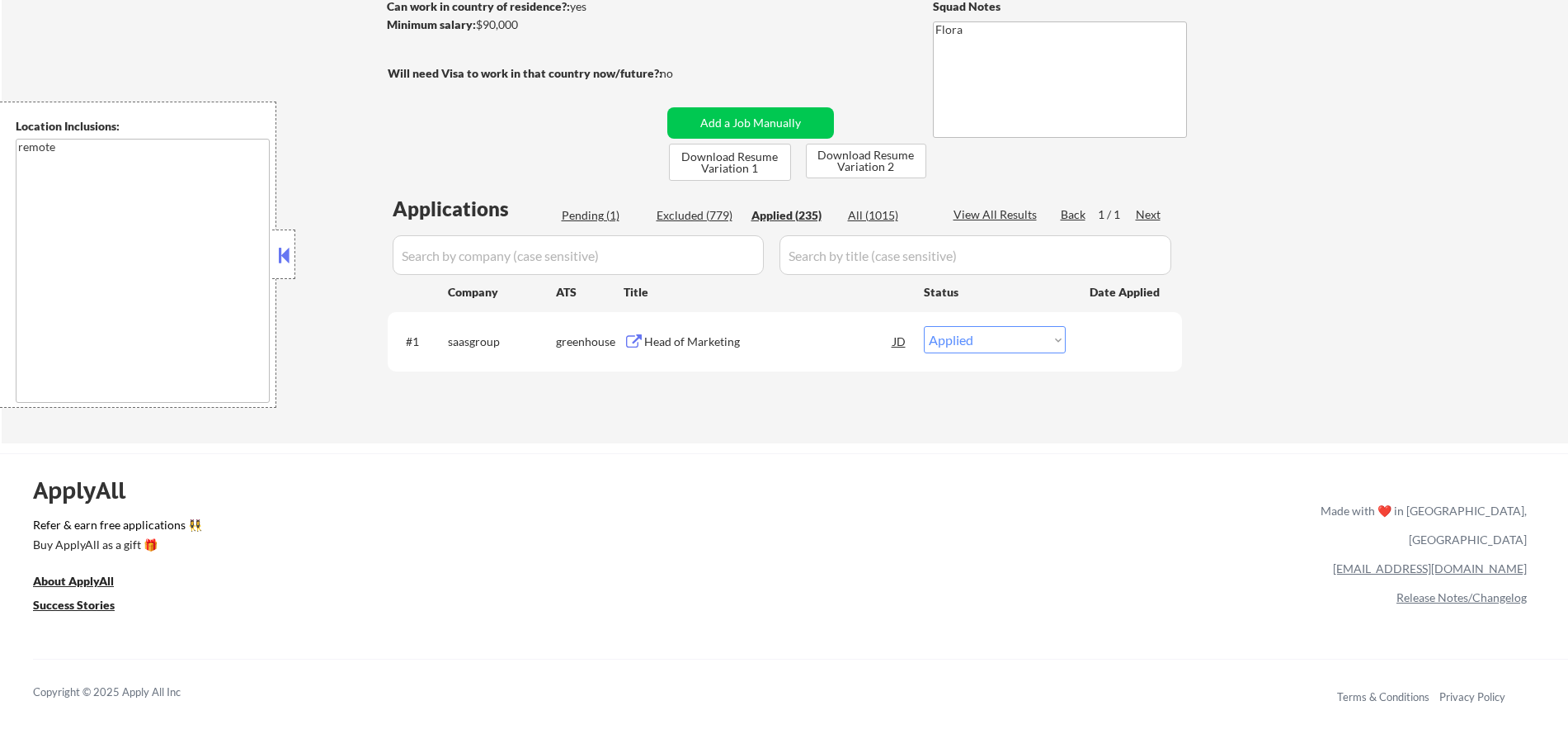
select select ""applied""
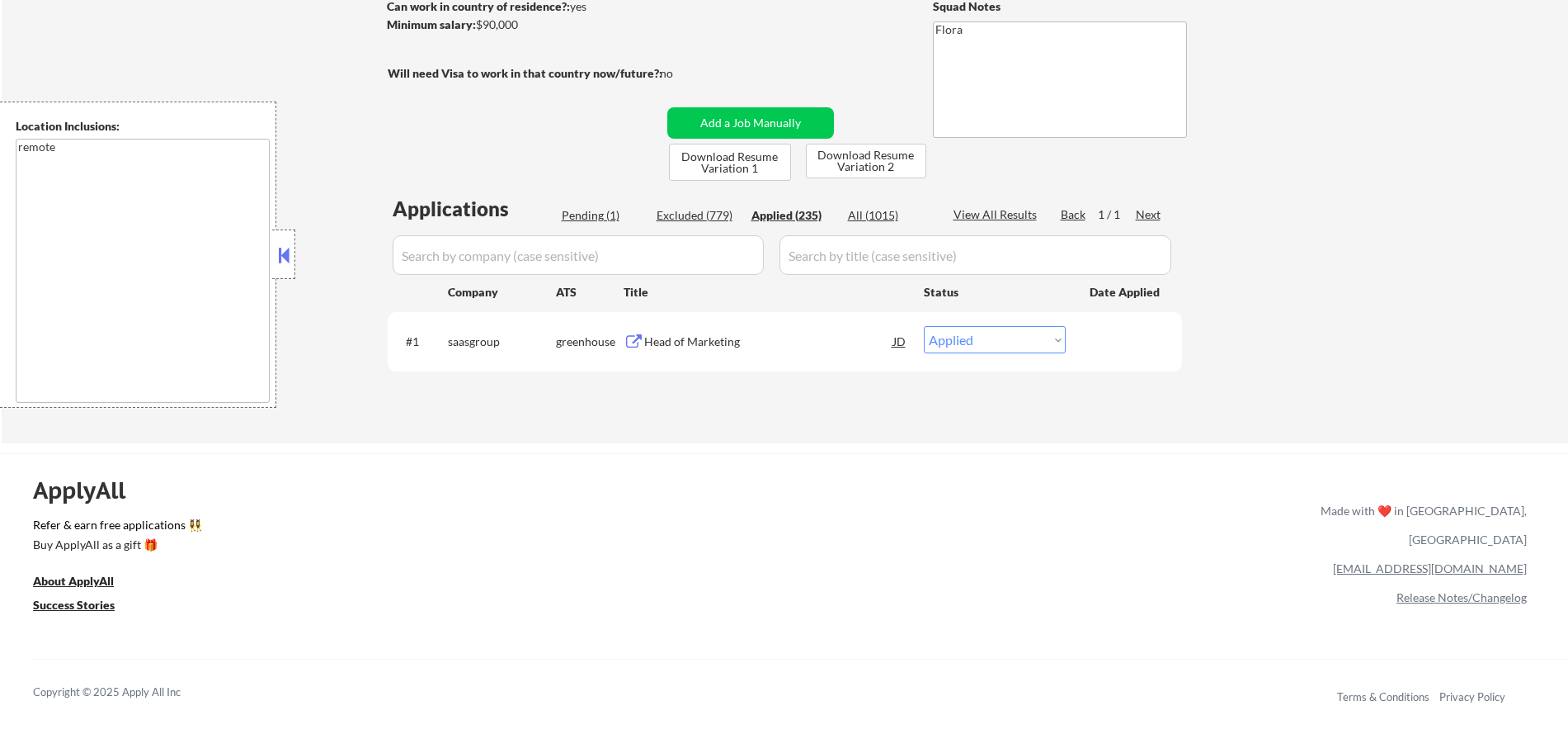
select select ""applied""
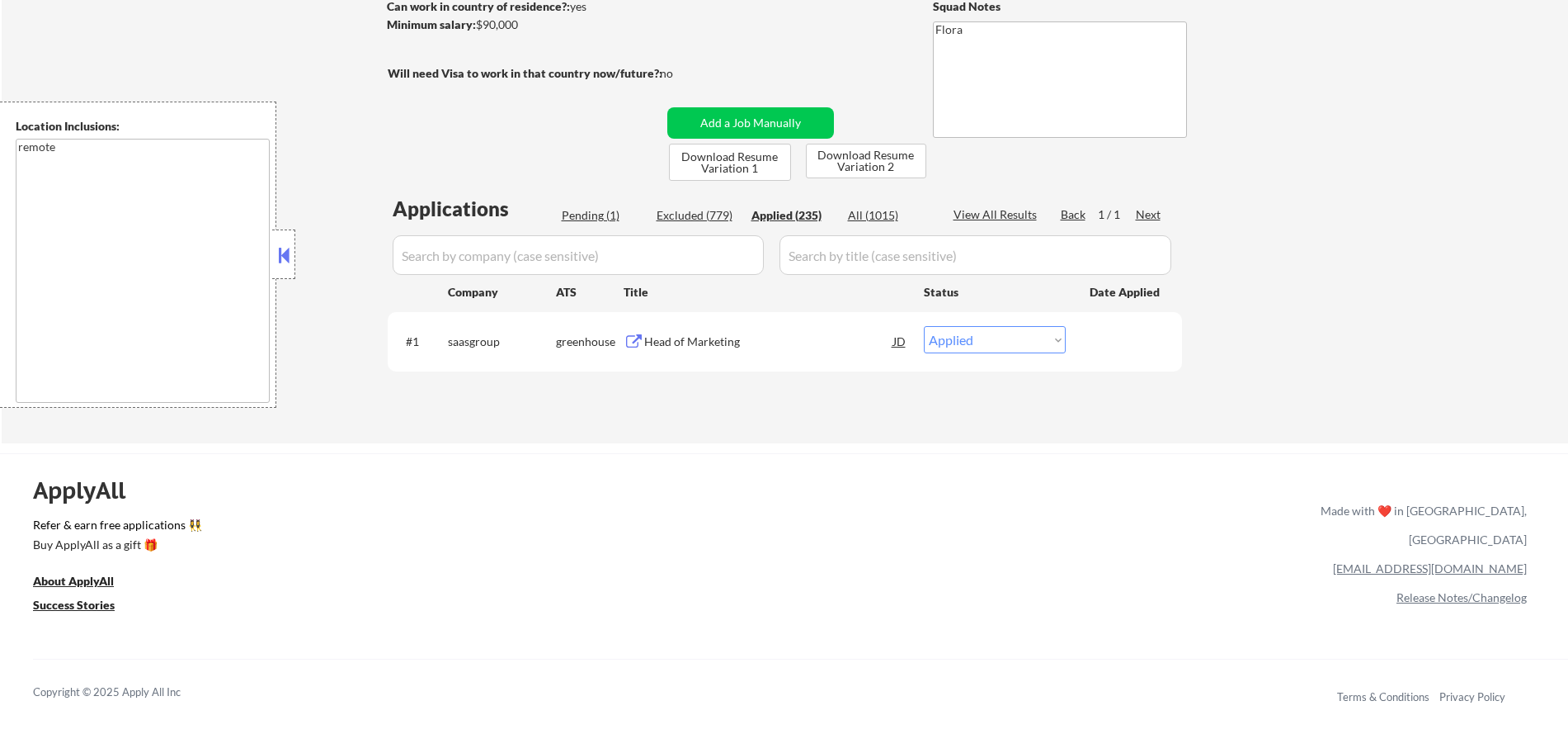
select select ""applied""
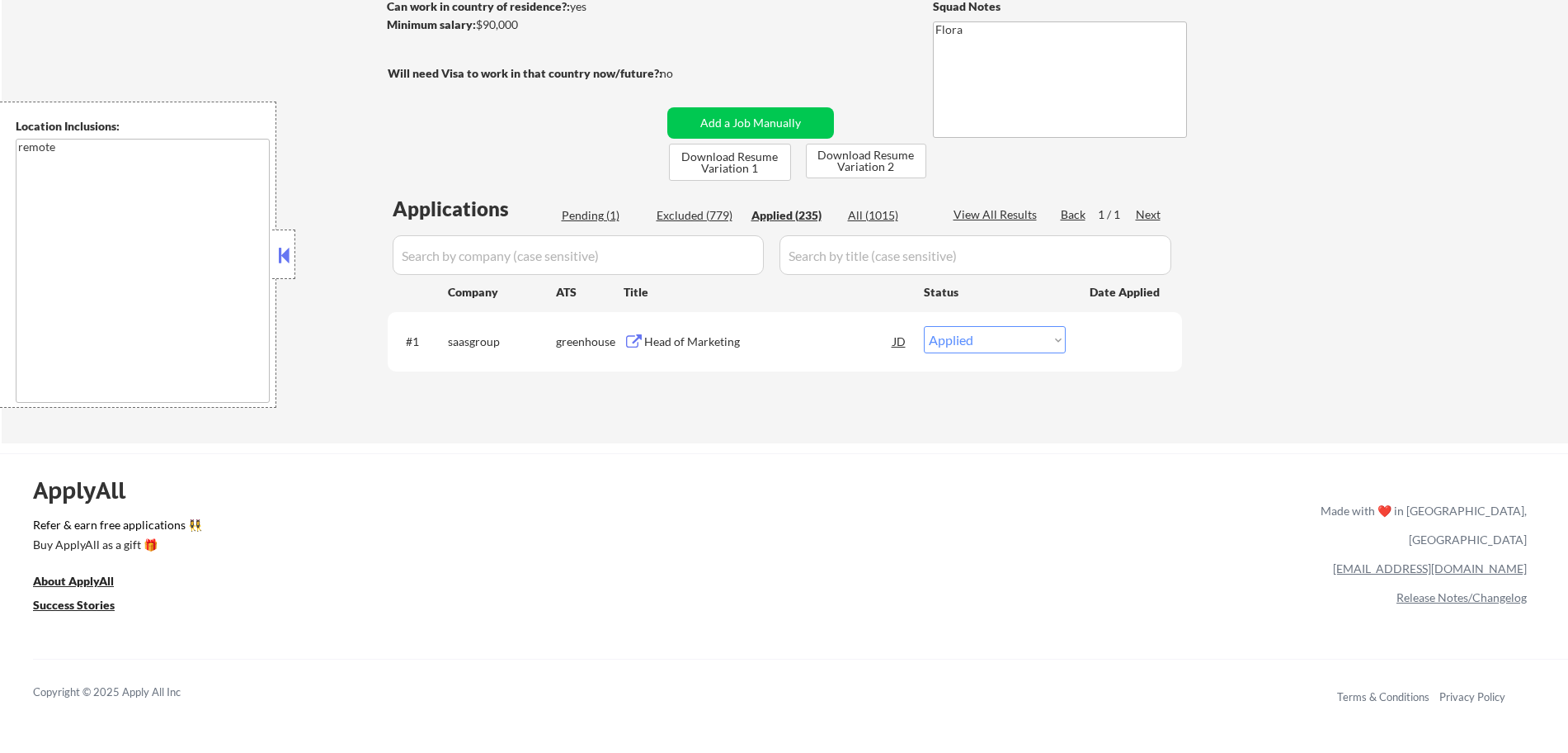
select select ""applied""
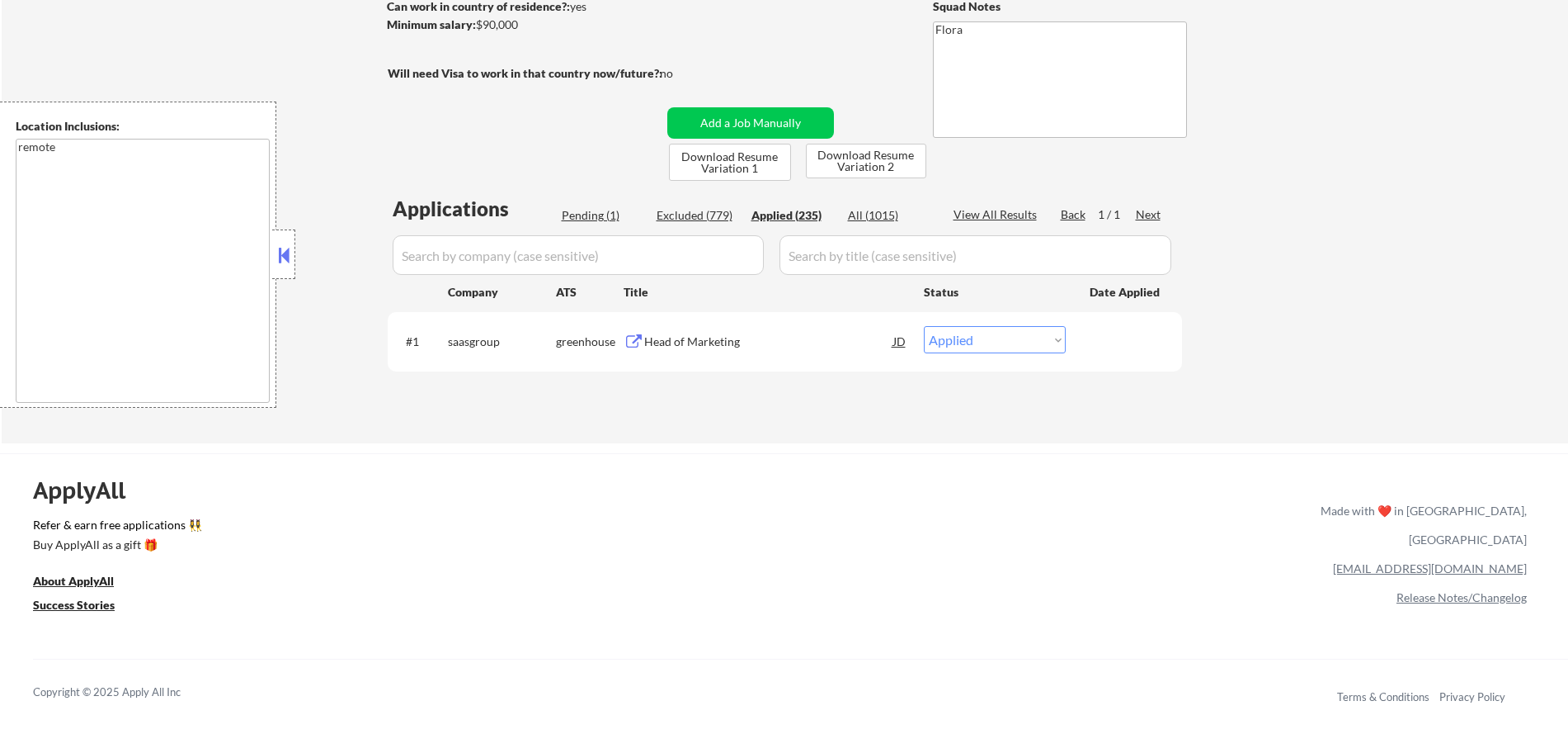
select select ""applied""
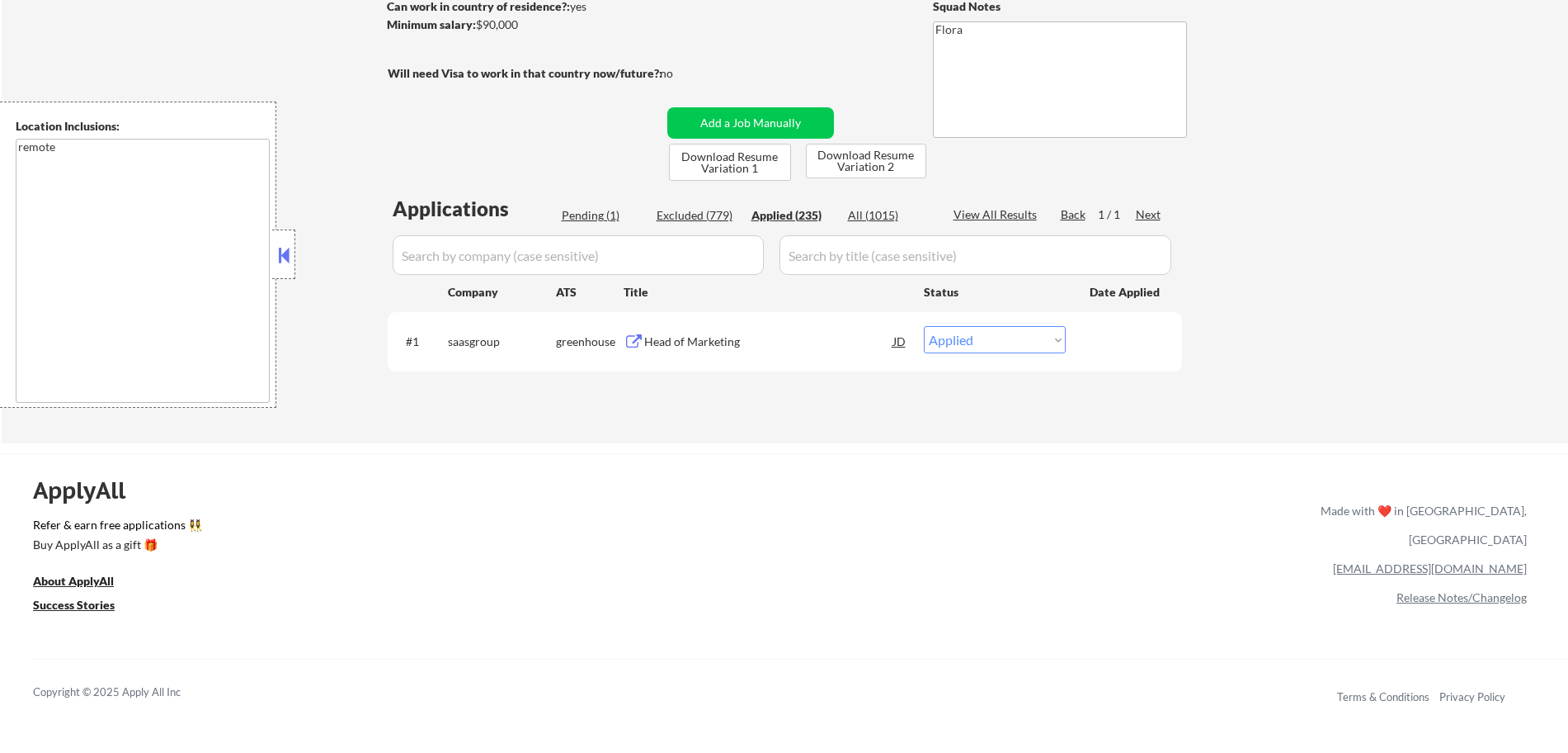
select select ""applied""
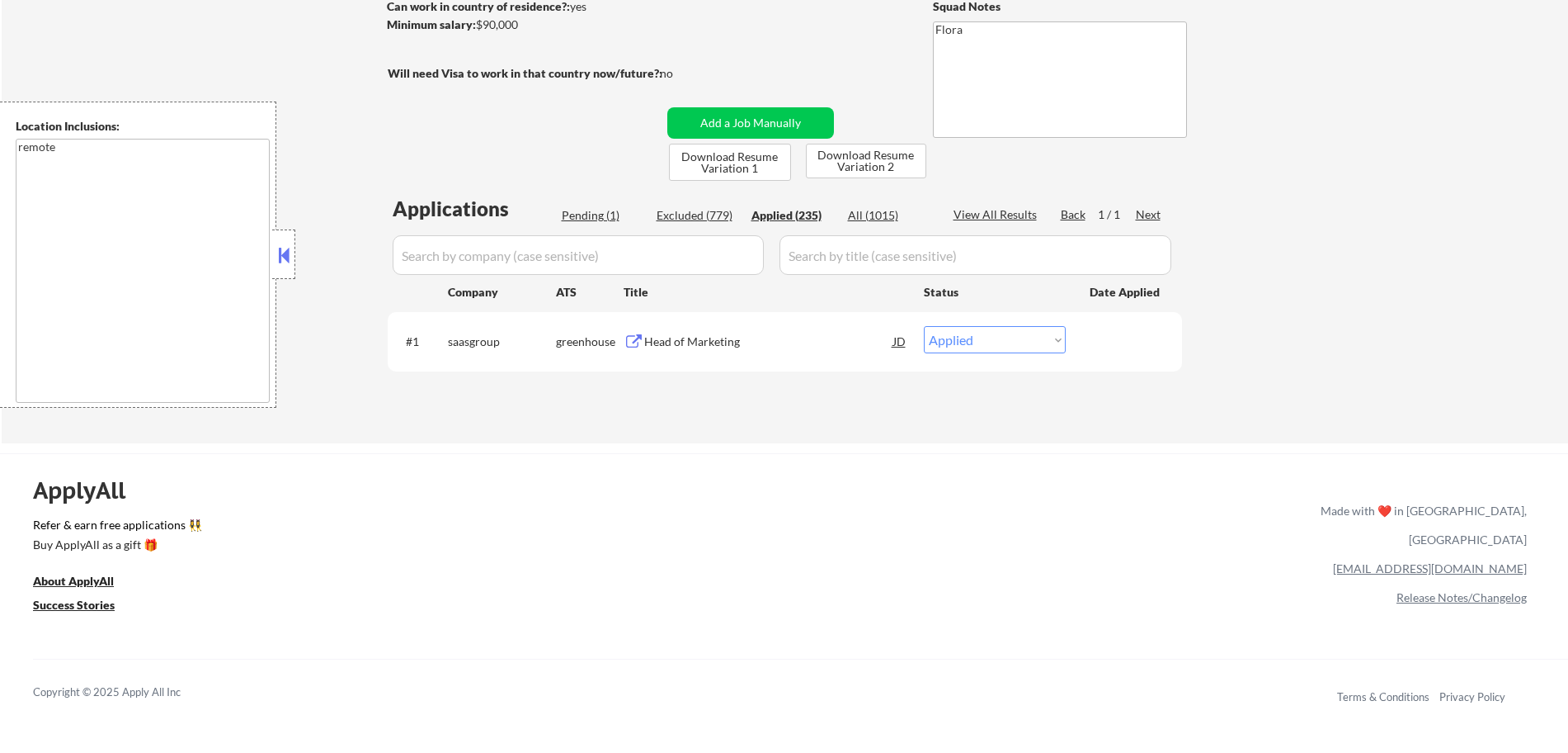
select select ""applied""
